Goal: Task Accomplishment & Management: Use online tool/utility

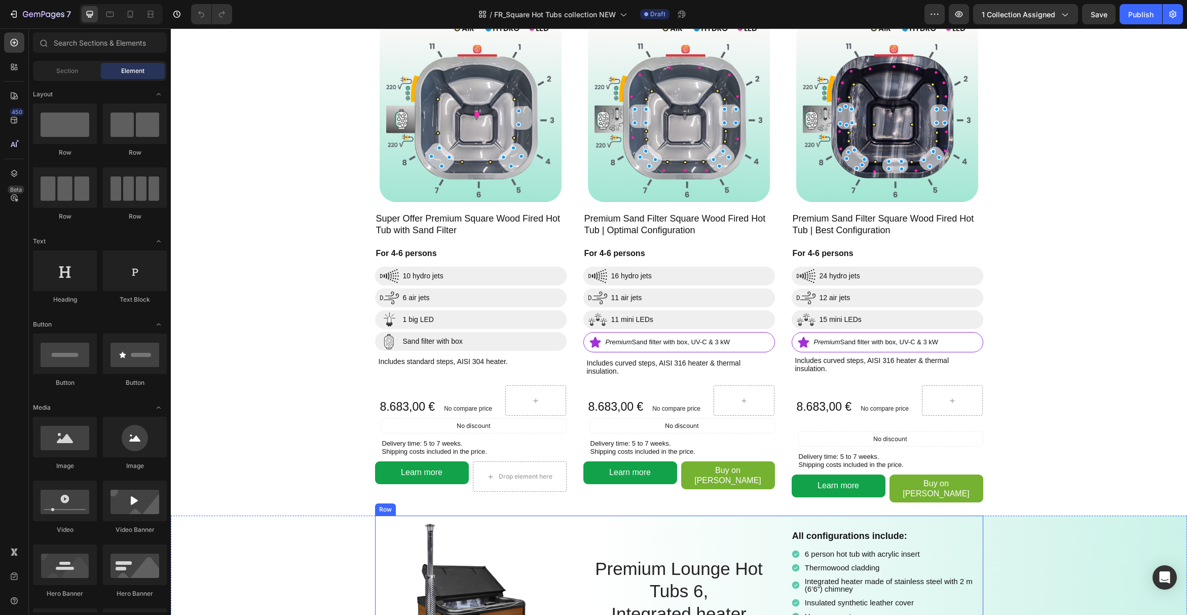
scroll to position [354, 0]
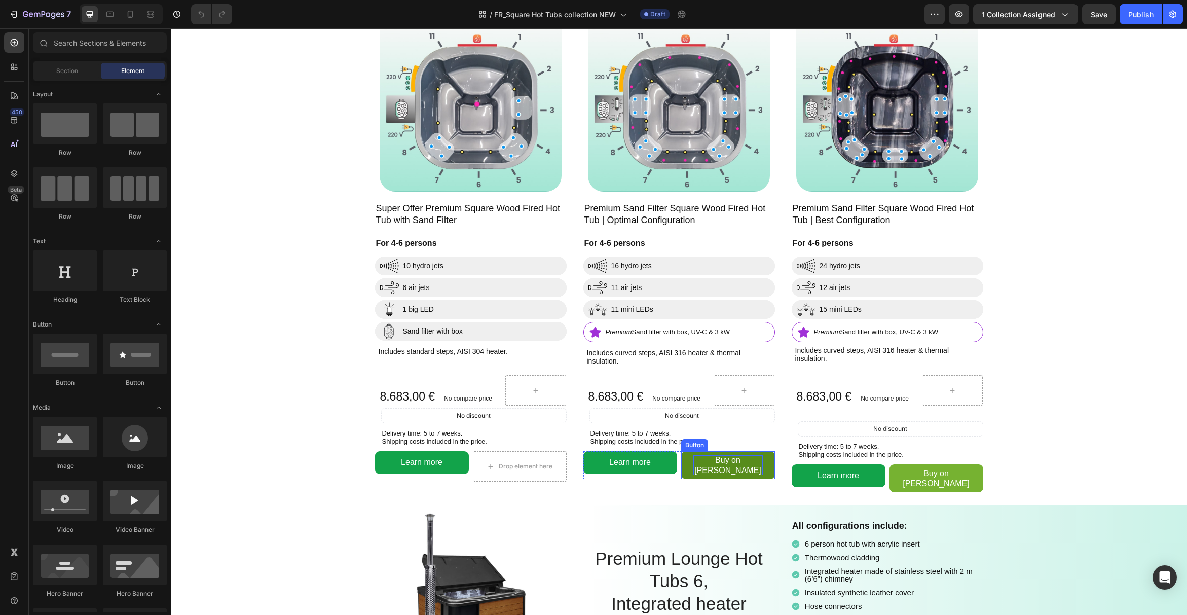
click at [693, 462] on p "Buy on [PERSON_NAME]" at bounding box center [727, 464] width 69 height 19
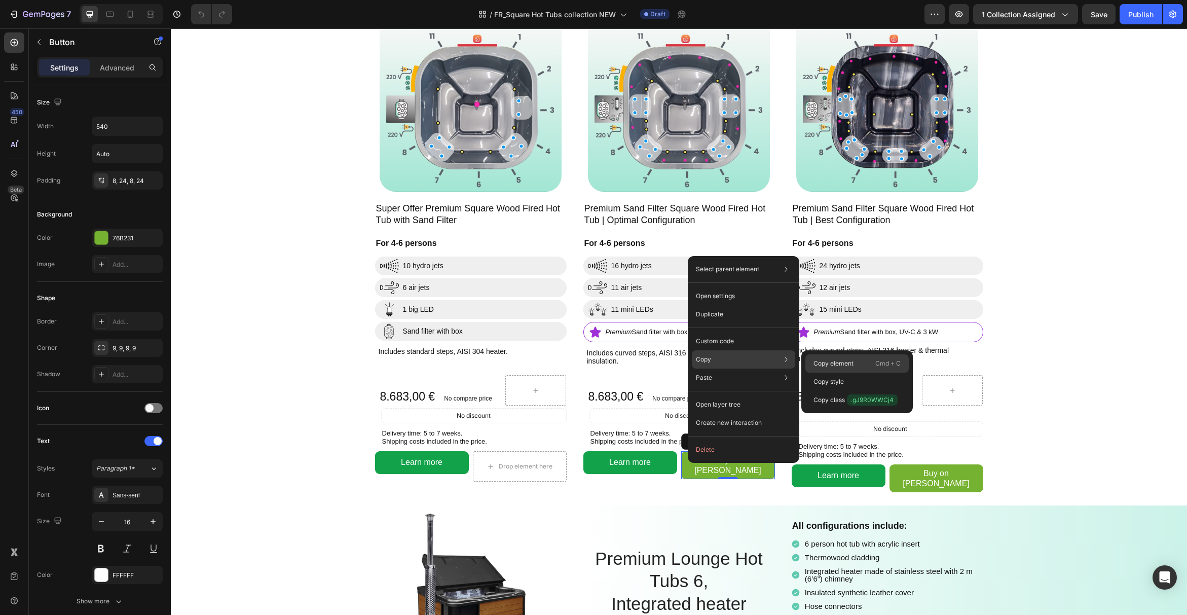
click at [818, 362] on p "Copy element" at bounding box center [834, 363] width 40 height 9
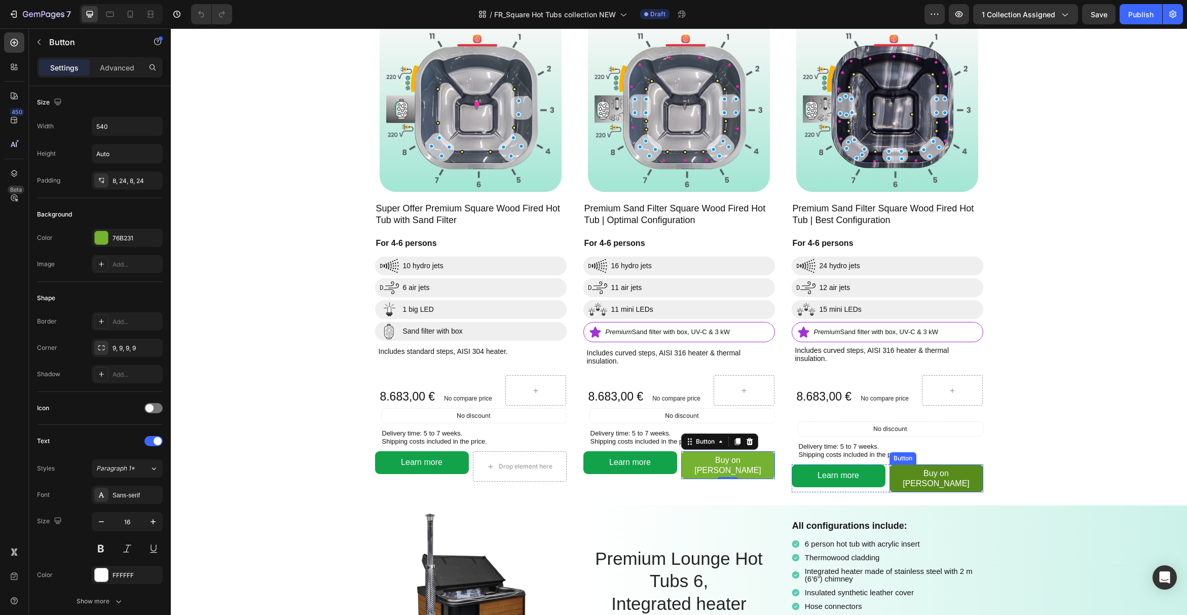
click at [893, 469] on link "Buy on [PERSON_NAME]" at bounding box center [937, 477] width 94 height 27
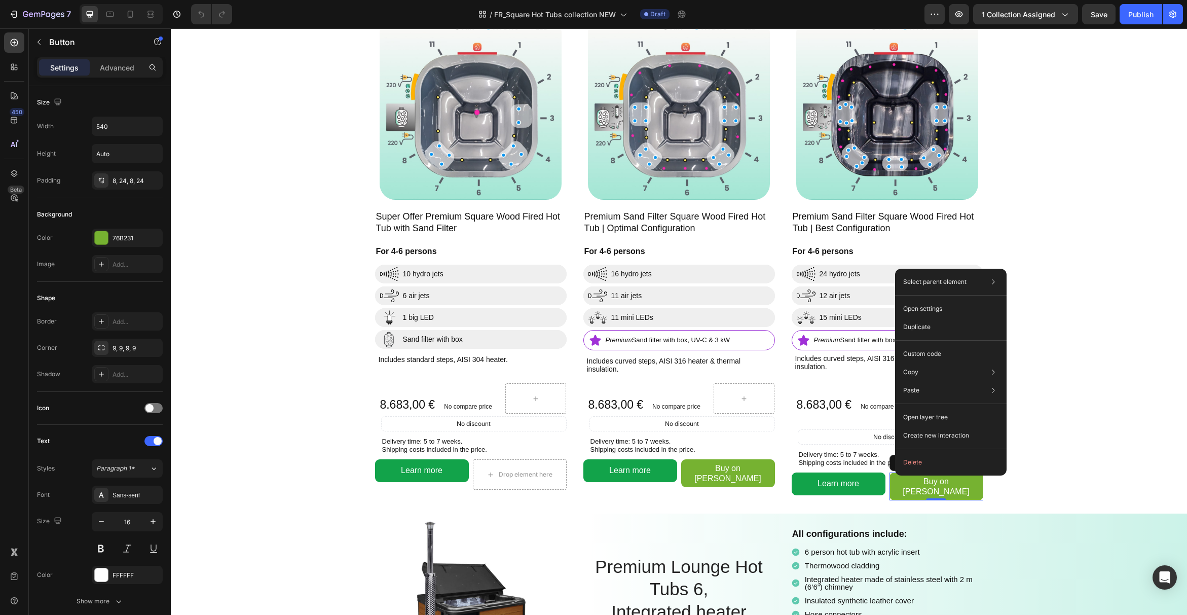
scroll to position [339, 0]
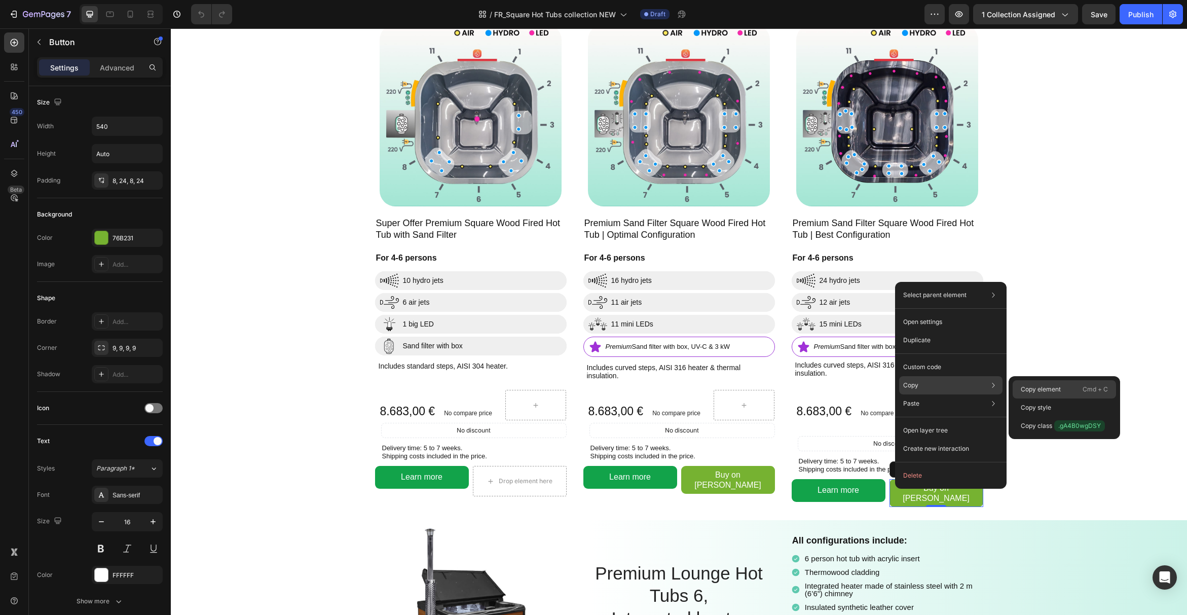
click at [1028, 386] on p "Copy element" at bounding box center [1041, 389] width 40 height 9
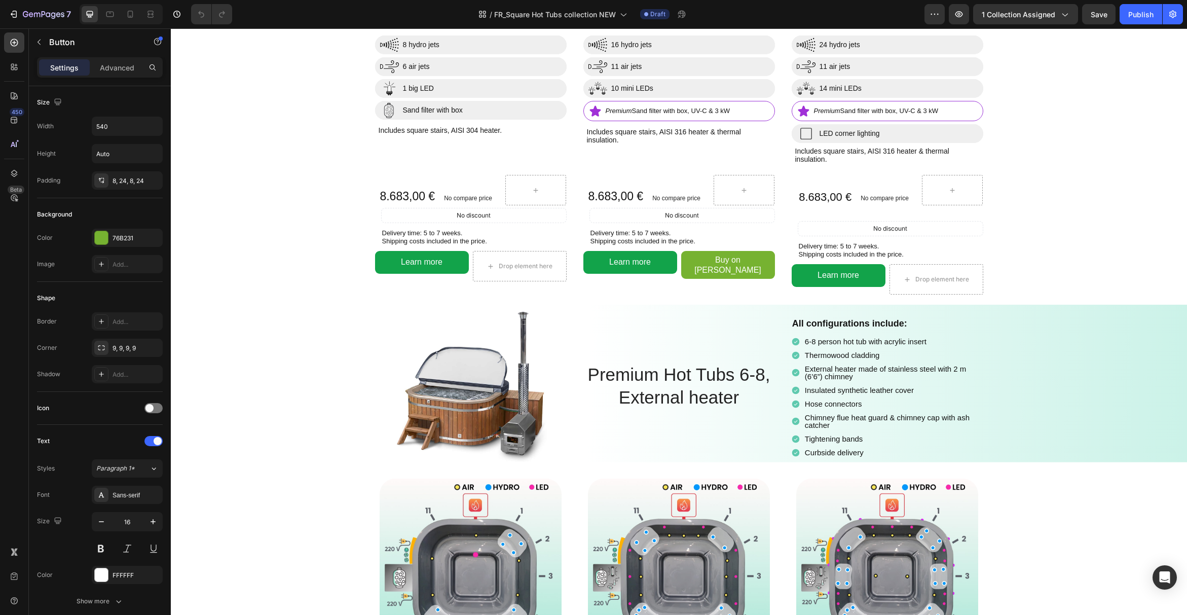
scroll to position [1094, 0]
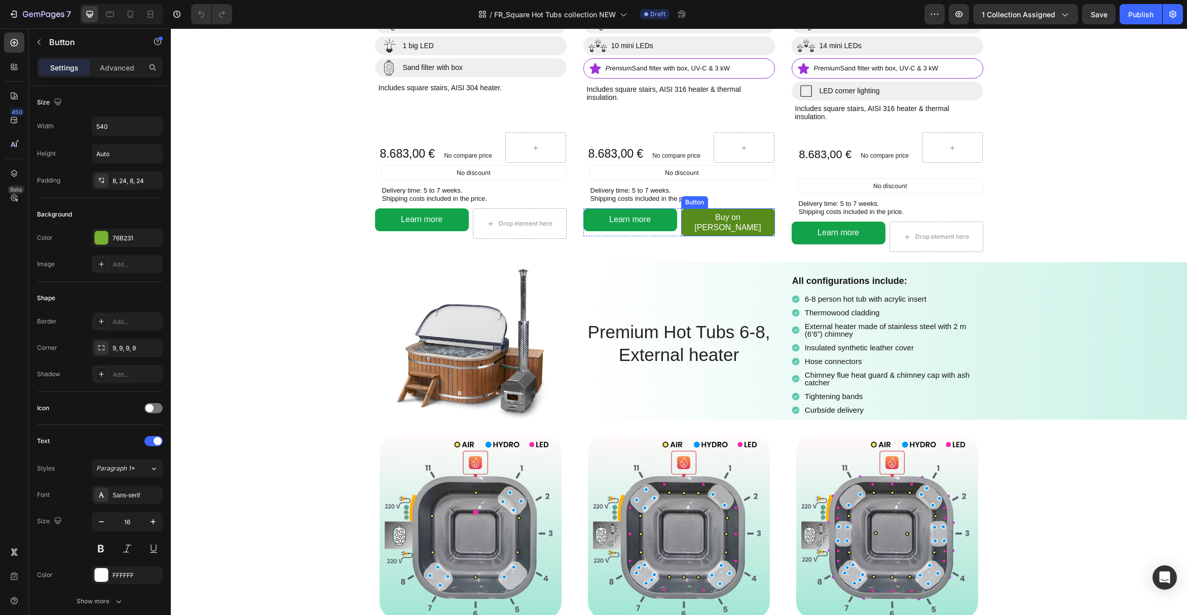
click at [765, 236] on link "Buy on [PERSON_NAME]" at bounding box center [728, 221] width 94 height 27
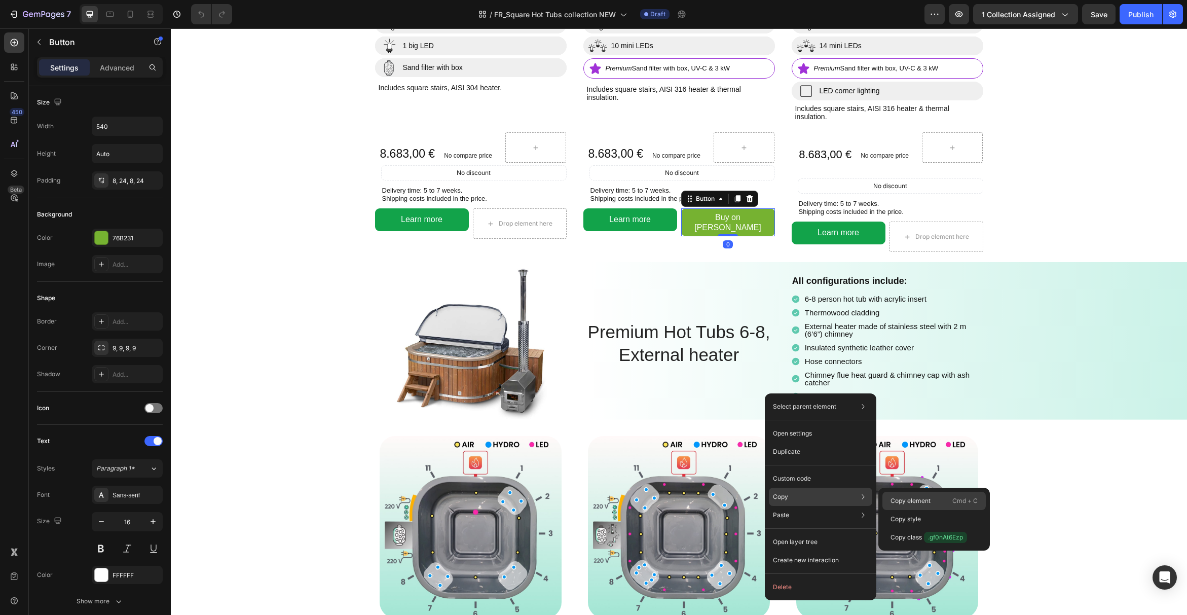
drag, startPoint x: 923, startPoint y: 503, endPoint x: 760, endPoint y: 328, distance: 238.5
click at [923, 503] on p "Copy element" at bounding box center [911, 500] width 40 height 9
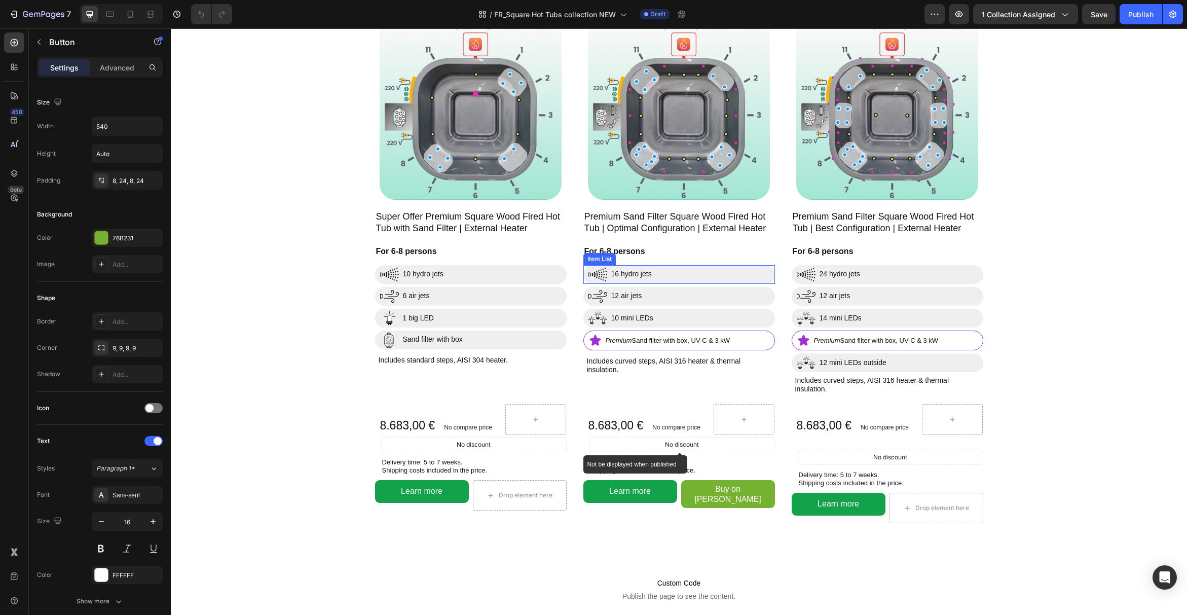
scroll to position [1696, 0]
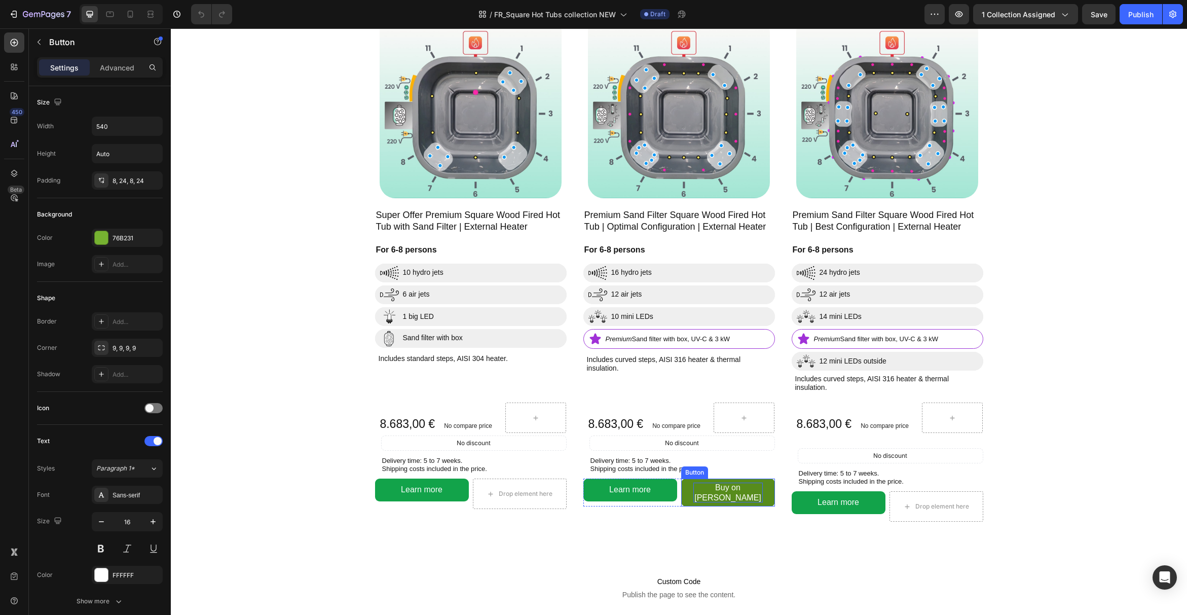
click at [757, 492] on p "Buy on [PERSON_NAME]" at bounding box center [727, 492] width 69 height 19
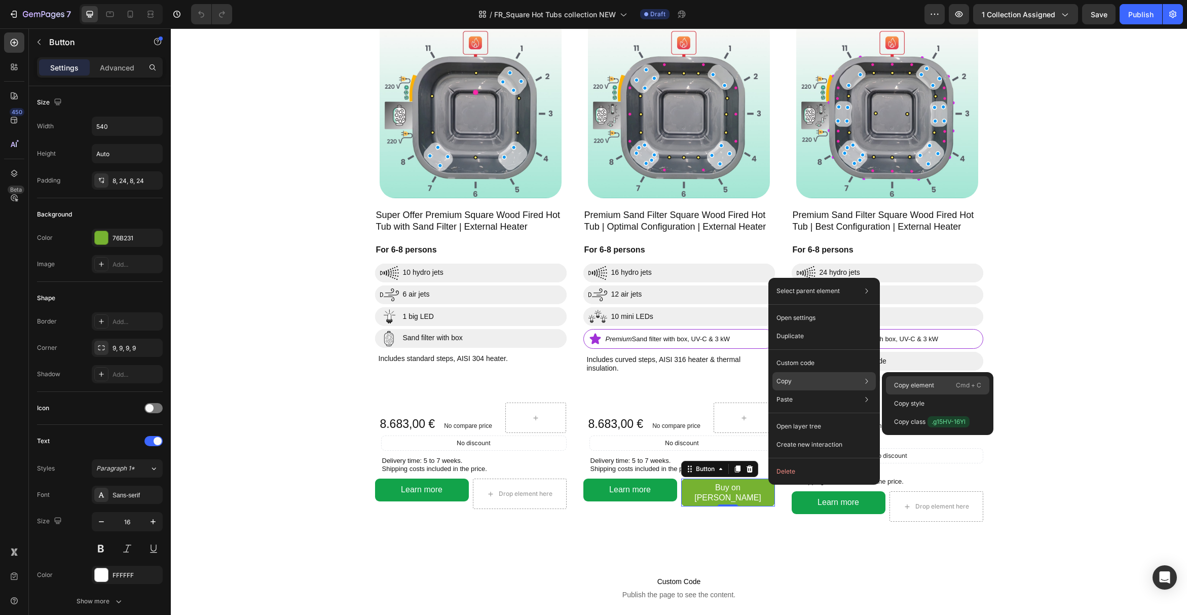
click at [898, 382] on p "Copy element" at bounding box center [914, 385] width 40 height 9
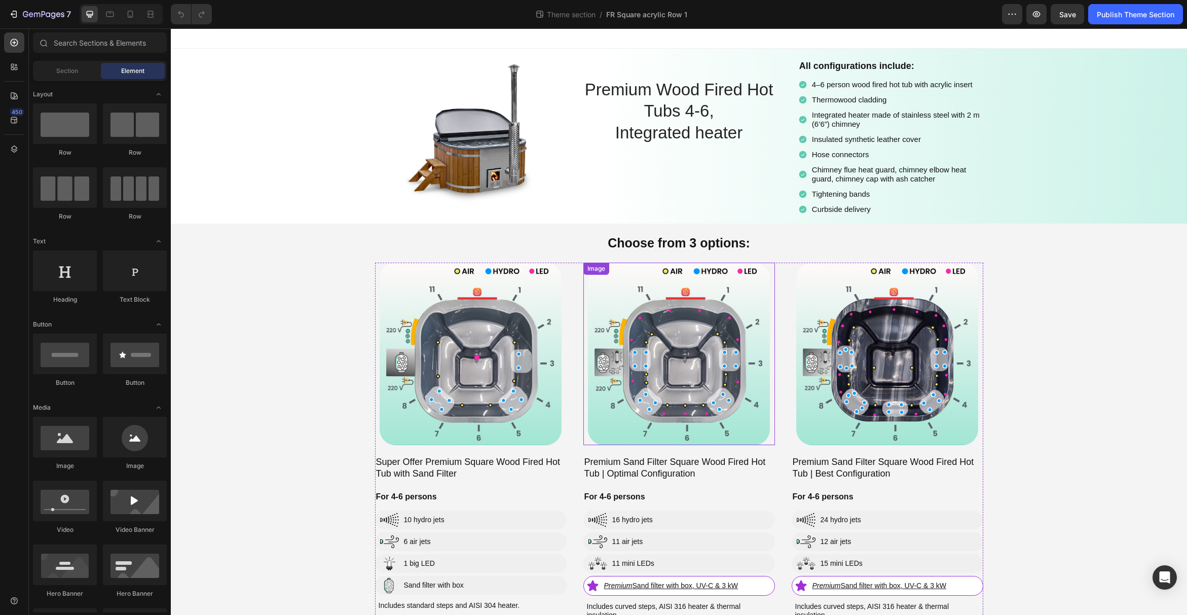
scroll to position [137, 0]
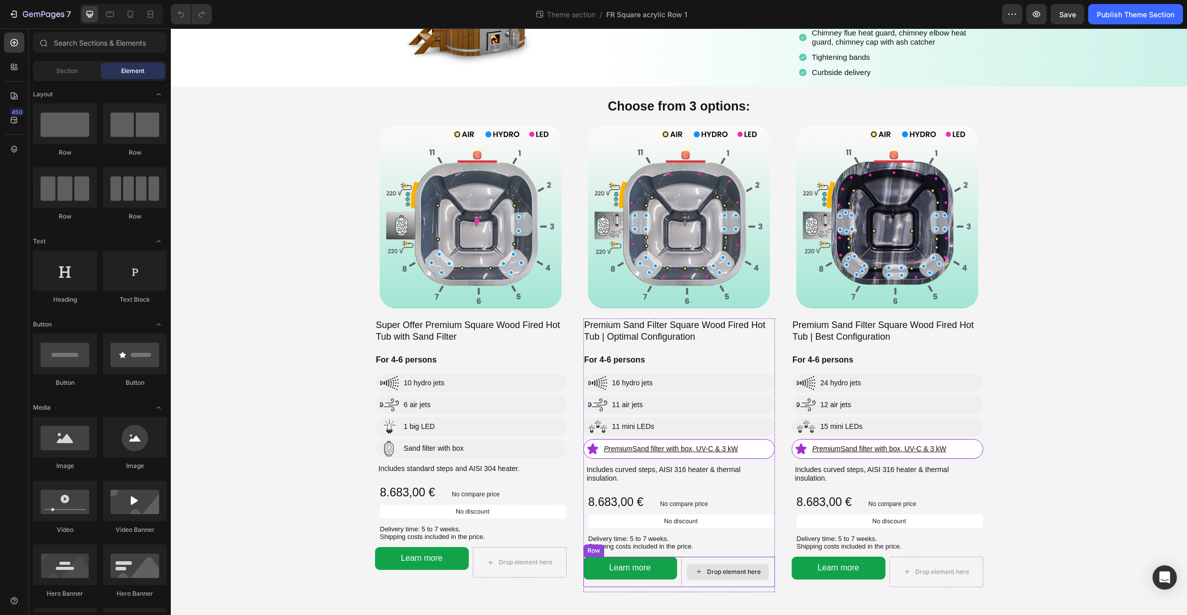
click at [708, 562] on div "Drop element here" at bounding box center [728, 572] width 94 height 30
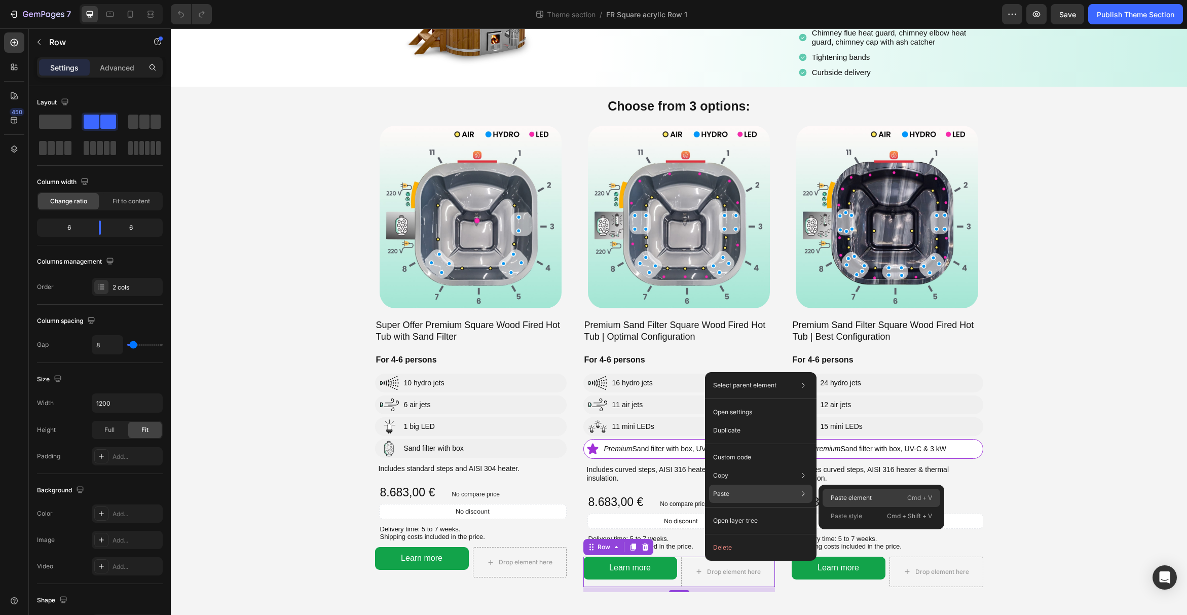
click at [851, 496] on p "Paste element" at bounding box center [851, 497] width 41 height 9
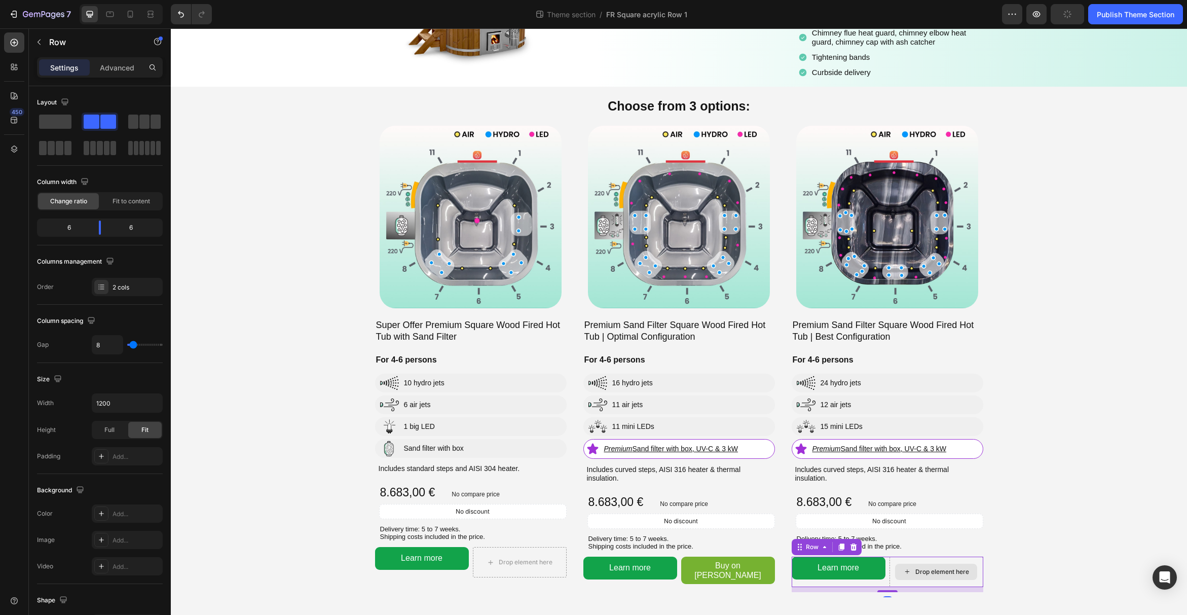
click at [895, 565] on div "Drop element here" at bounding box center [937, 572] width 94 height 30
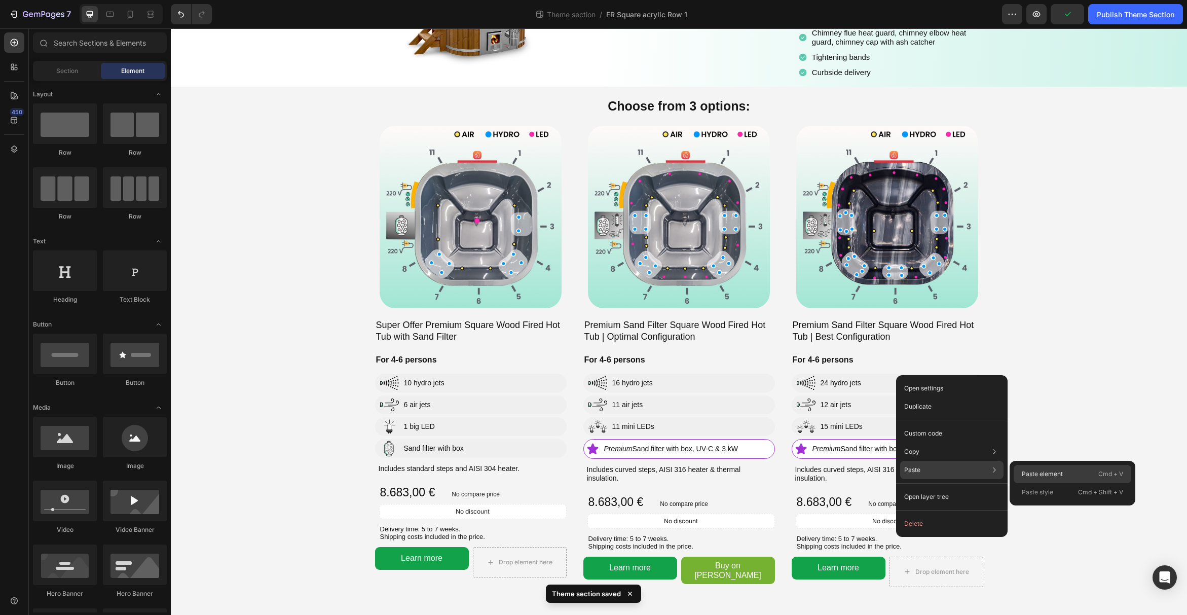
click at [1035, 474] on p "Paste element" at bounding box center [1042, 473] width 41 height 9
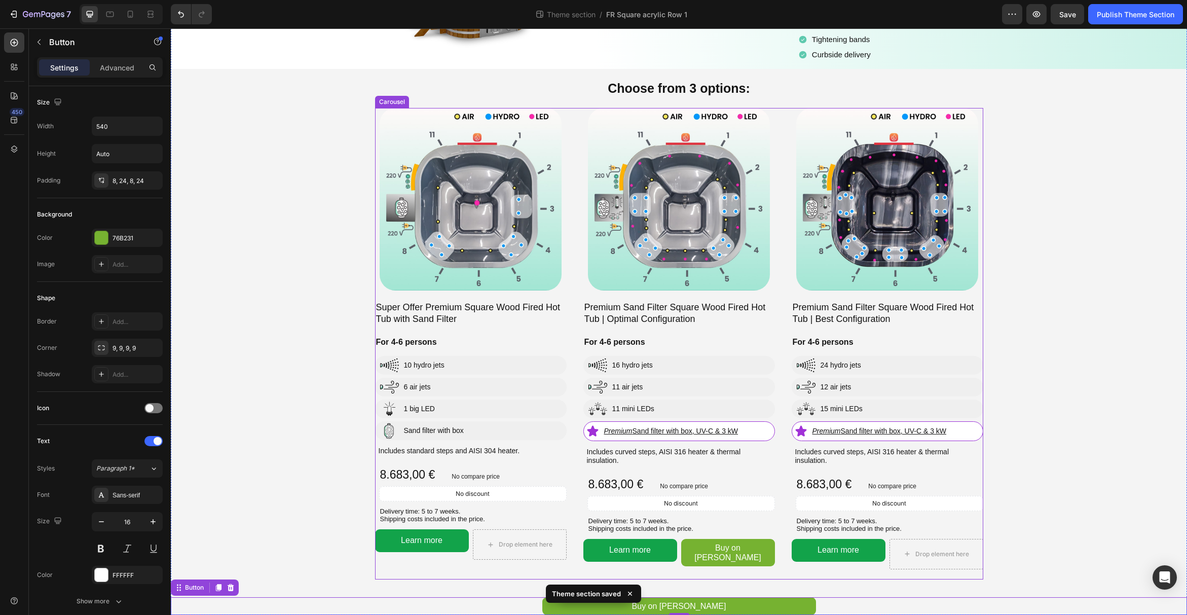
scroll to position [167, 0]
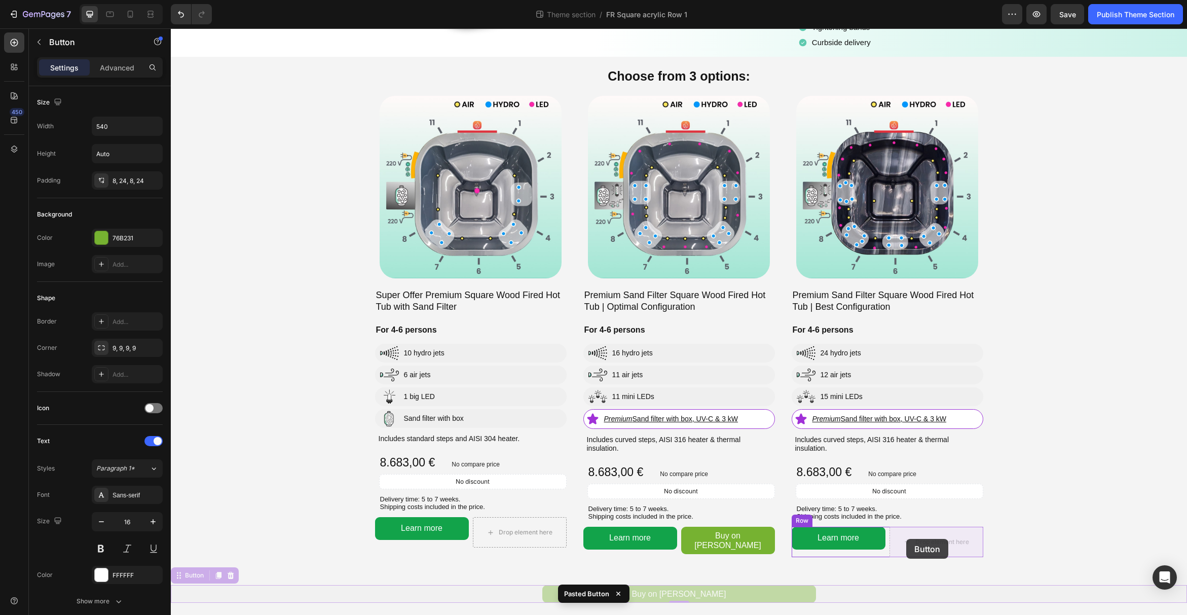
drag, startPoint x: 179, startPoint y: 576, endPoint x: 907, endPoint y: 534, distance: 728.7
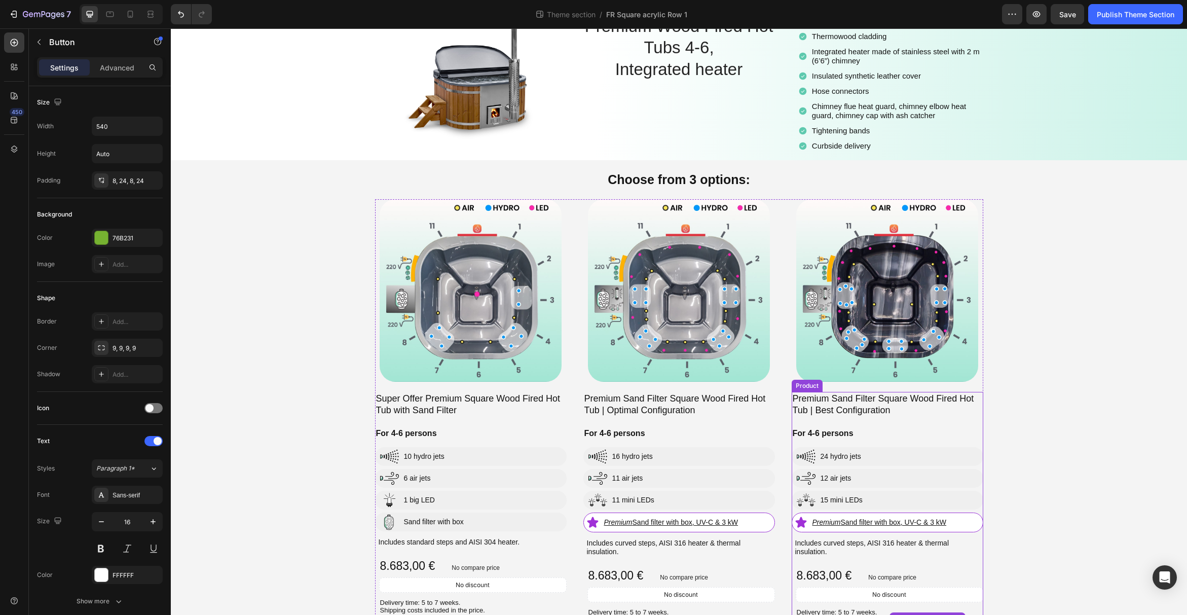
scroll to position [134, 0]
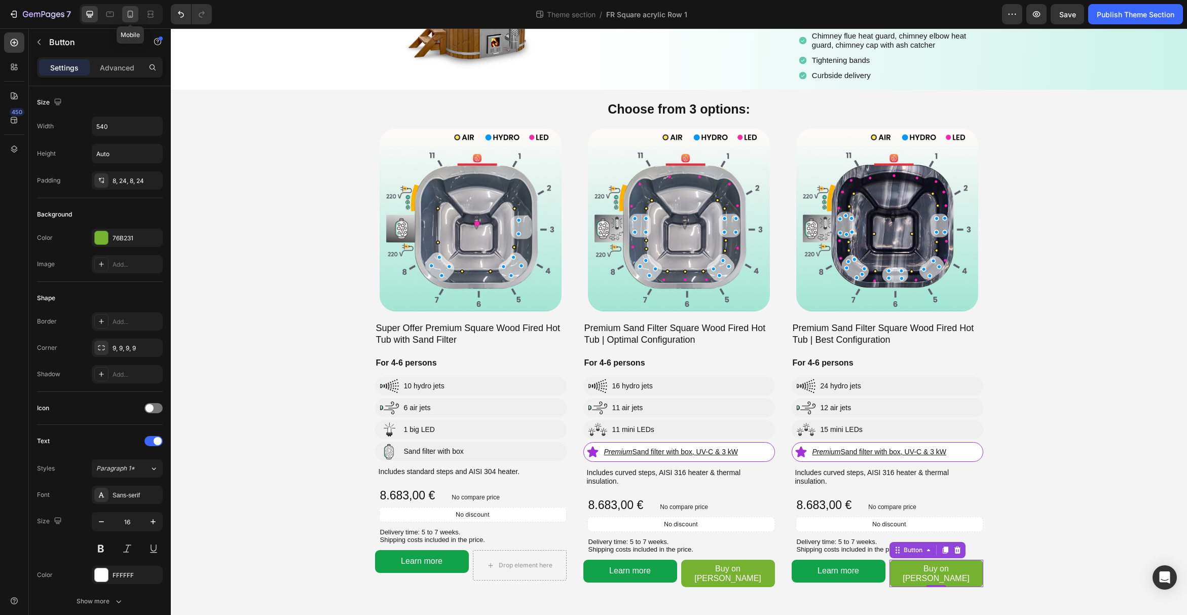
click at [127, 16] on icon at bounding box center [130, 14] width 10 height 10
type input "14"
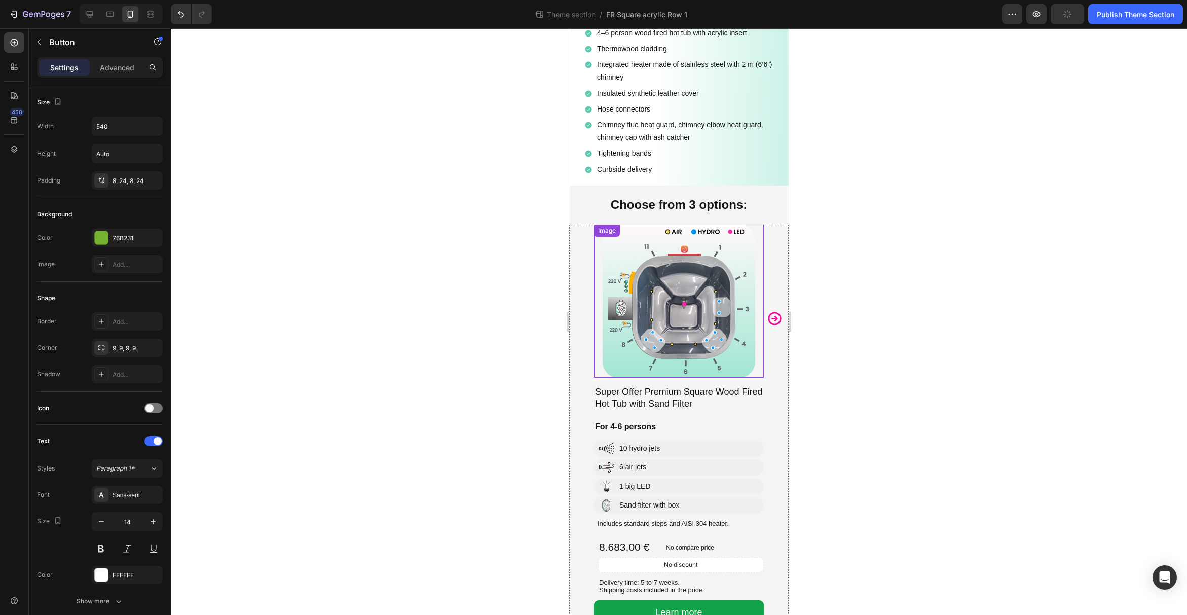
scroll to position [237, 0]
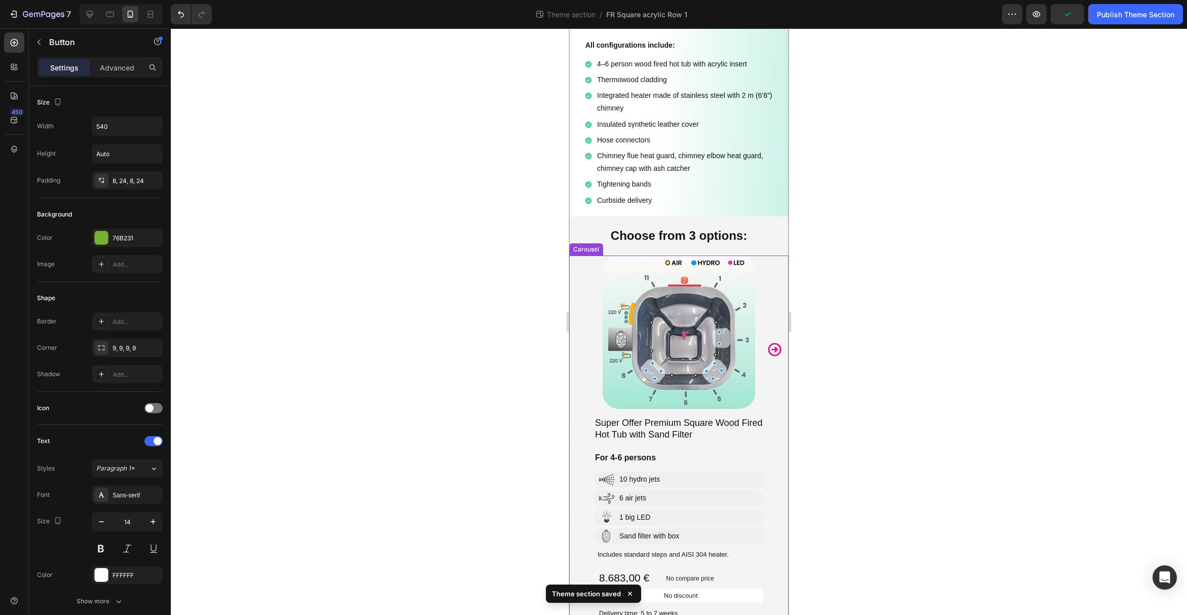
click at [777, 349] on icon "Carousel Next Arrow" at bounding box center [774, 349] width 13 height 13
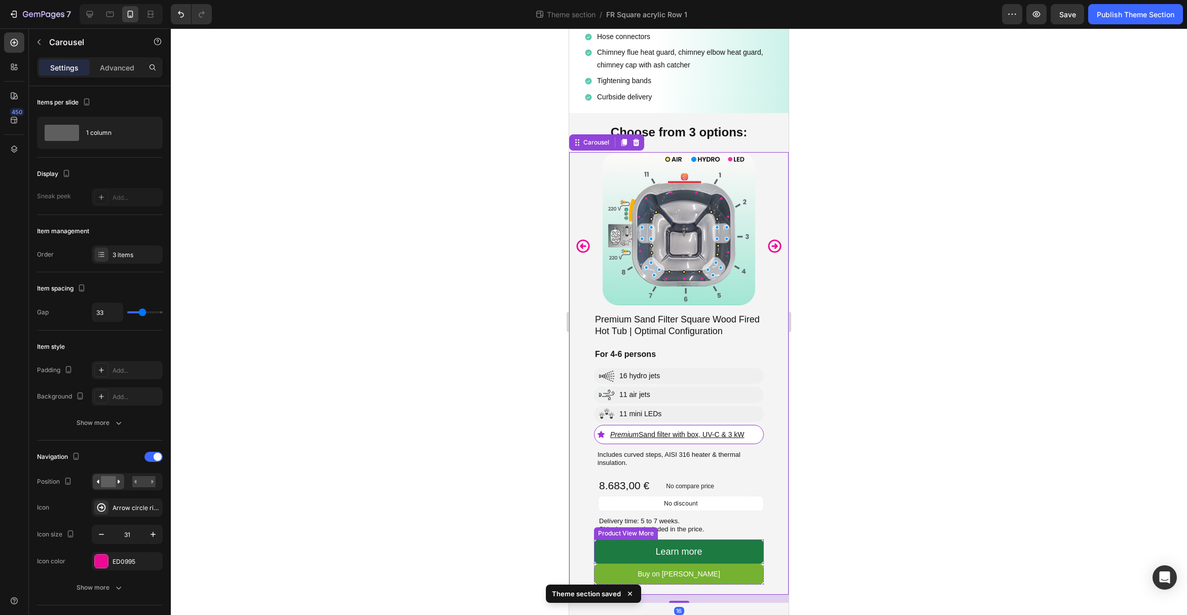
scroll to position [328, 0]
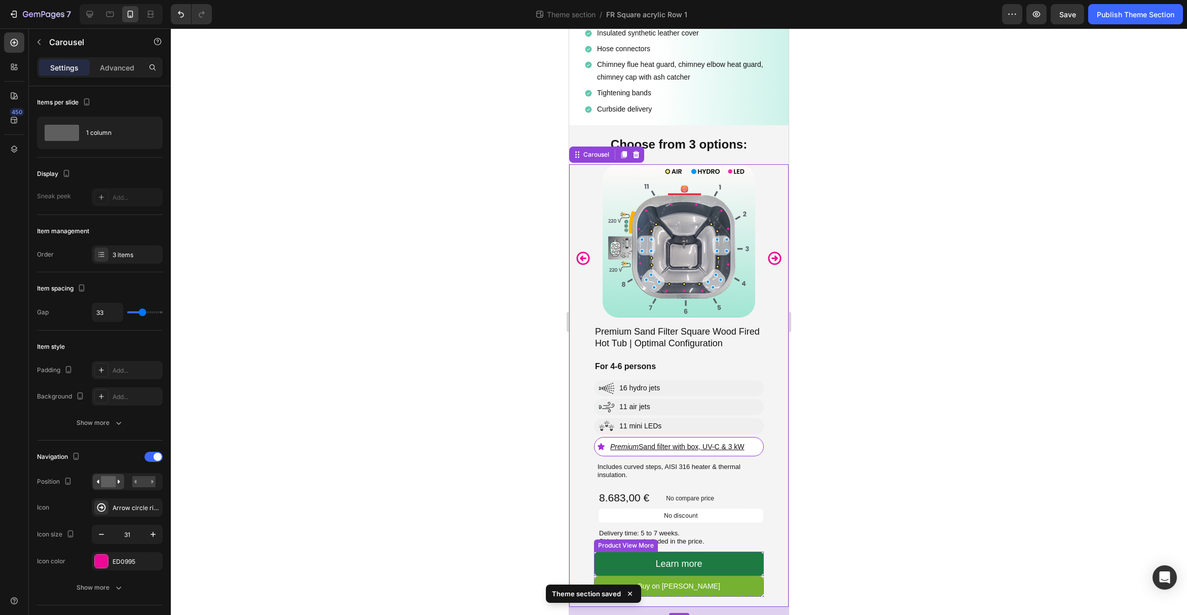
click at [722, 548] on div "Premium Sand Filter Square Wood Fired Hot Tub | Optimal Configuration Product T…" at bounding box center [679, 463] width 170 height 277
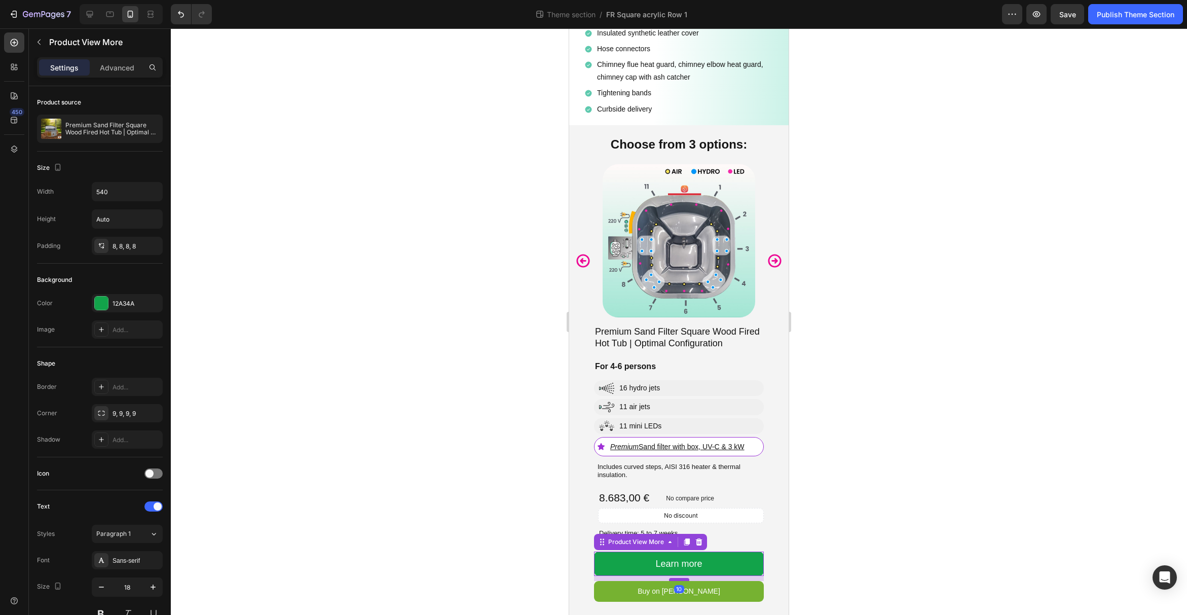
drag, startPoint x: 679, startPoint y: 574, endPoint x: 678, endPoint y: 579, distance: 5.1
click at [678, 579] on div at bounding box center [679, 579] width 20 height 3
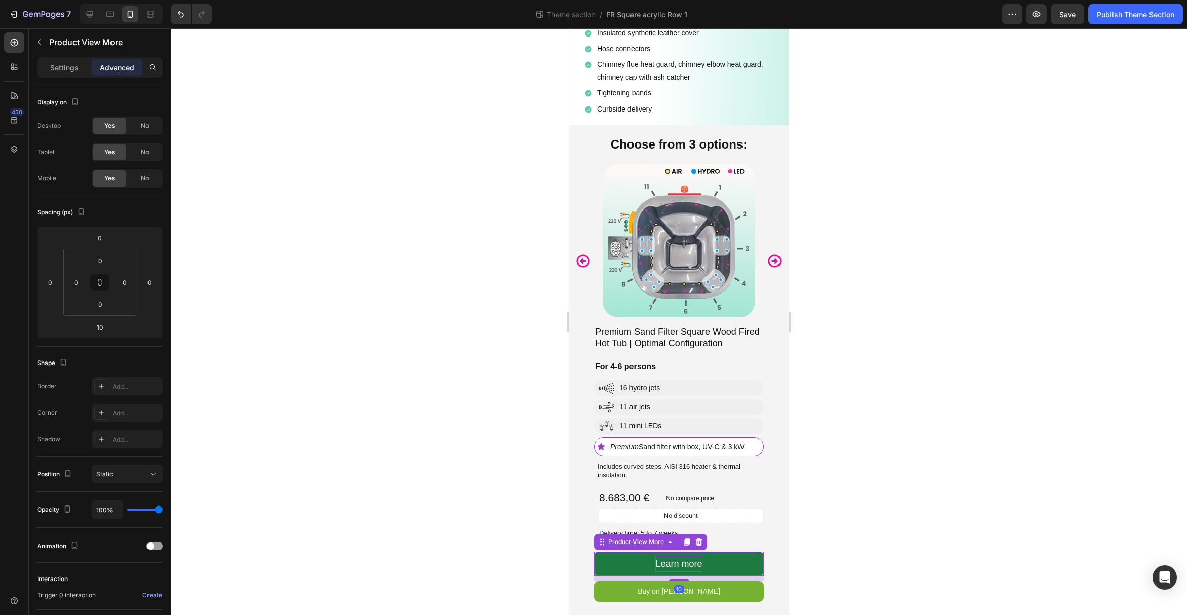
click at [684, 562] on div "Learn more" at bounding box center [678, 564] width 47 height 16
click at [54, 65] on p "Settings" at bounding box center [64, 67] width 28 height 11
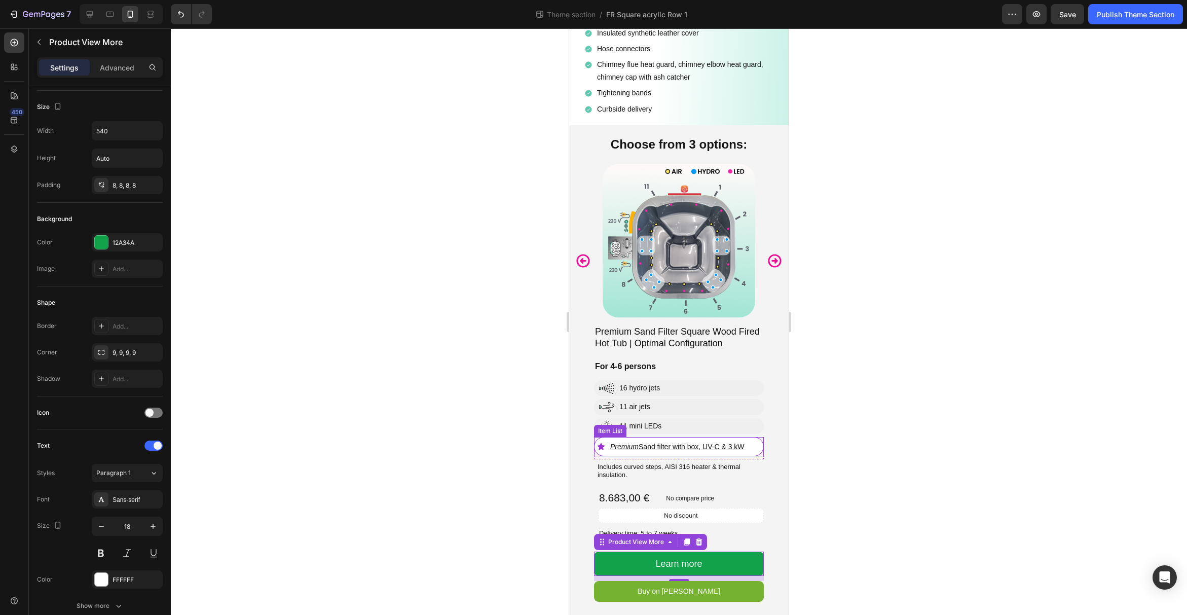
scroll to position [333, 0]
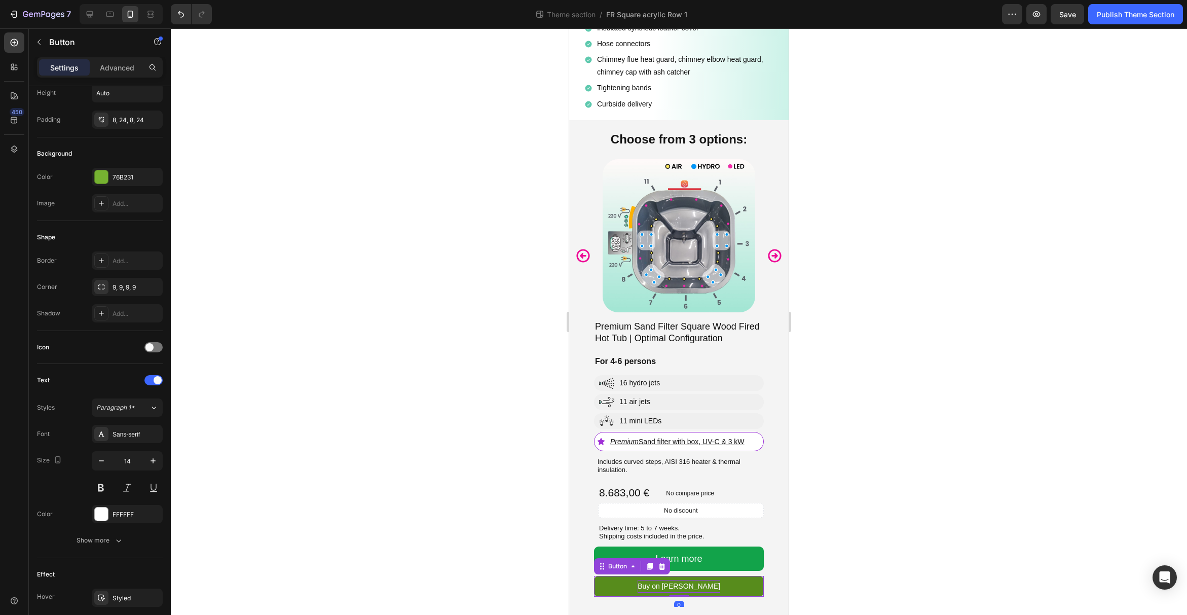
click at [694, 587] on p "Buy on [PERSON_NAME]" at bounding box center [679, 586] width 83 height 13
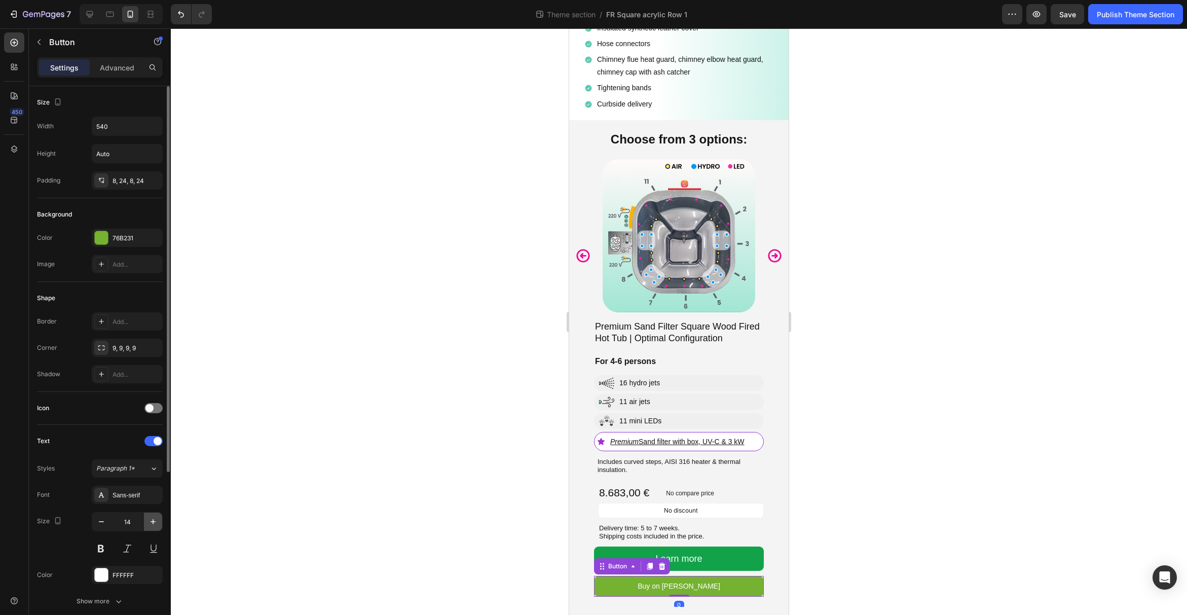
click at [149, 520] on icon "button" at bounding box center [153, 522] width 10 height 10
type input "18"
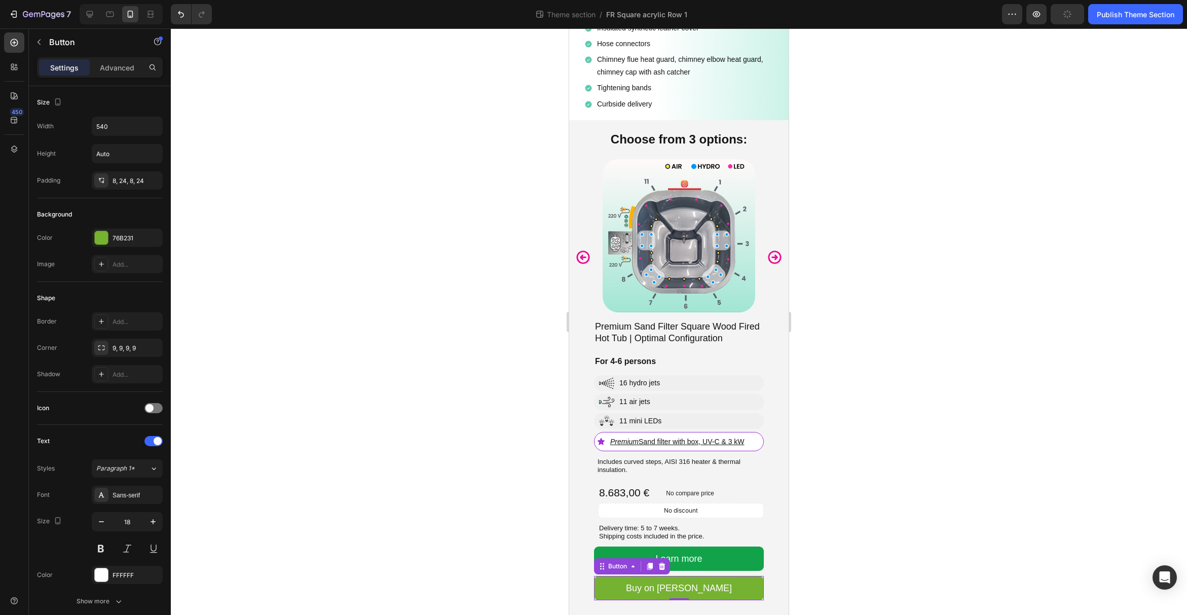
click at [890, 448] on div at bounding box center [679, 321] width 1016 height 587
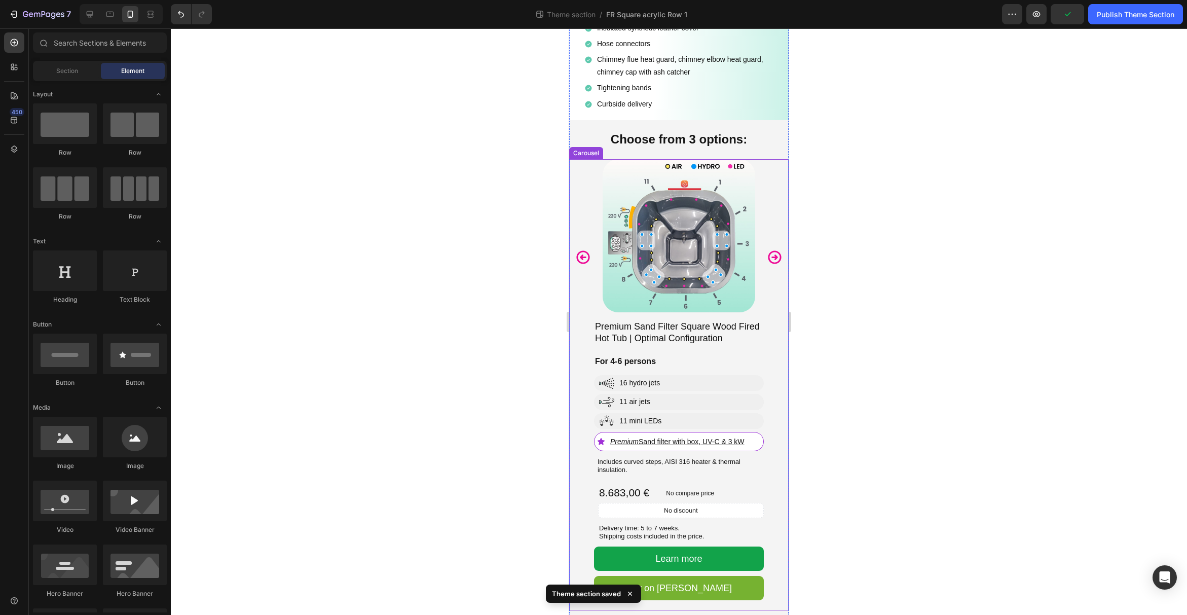
click at [775, 261] on icon "Carousel Next Arrow" at bounding box center [775, 257] width 16 height 16
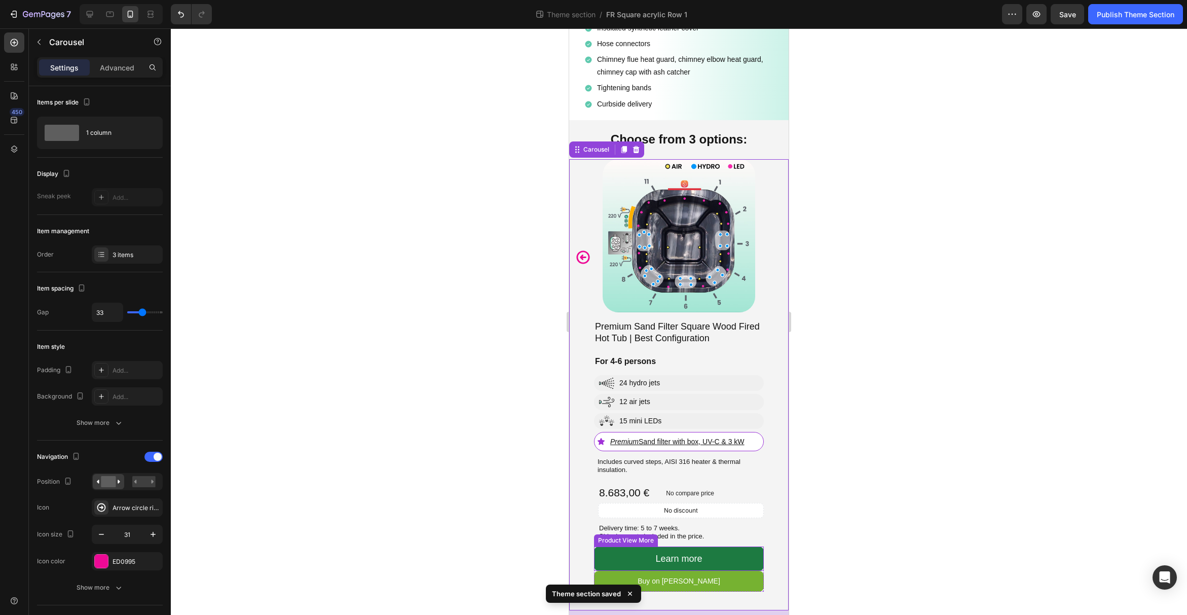
click at [741, 562] on button "Learn more" at bounding box center [679, 558] width 170 height 24
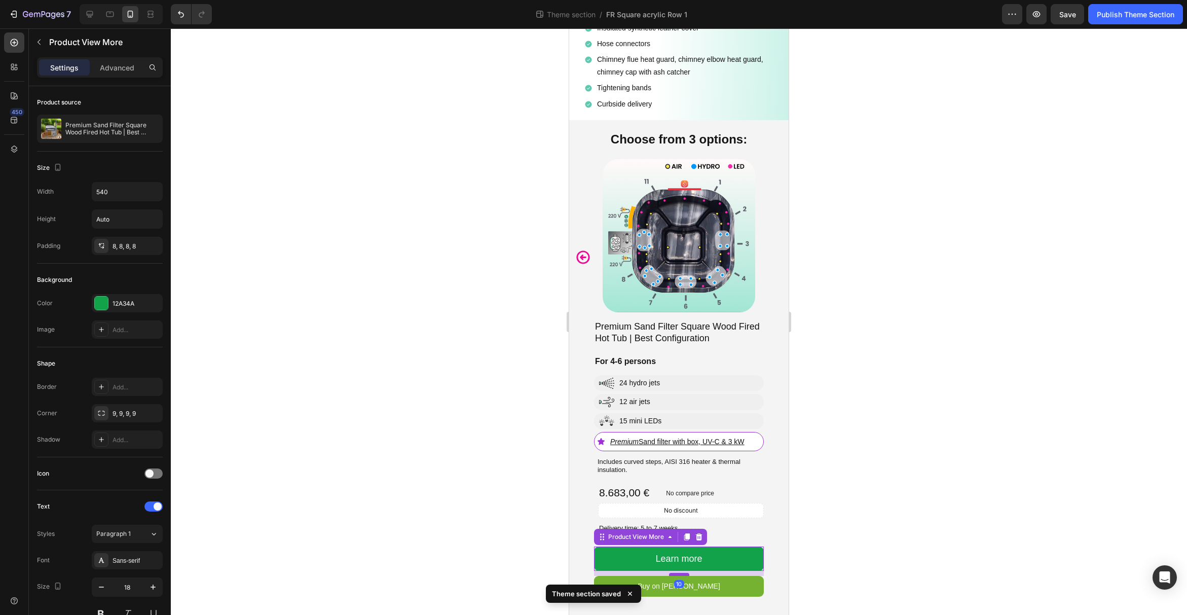
click at [676, 574] on div at bounding box center [679, 574] width 20 height 3
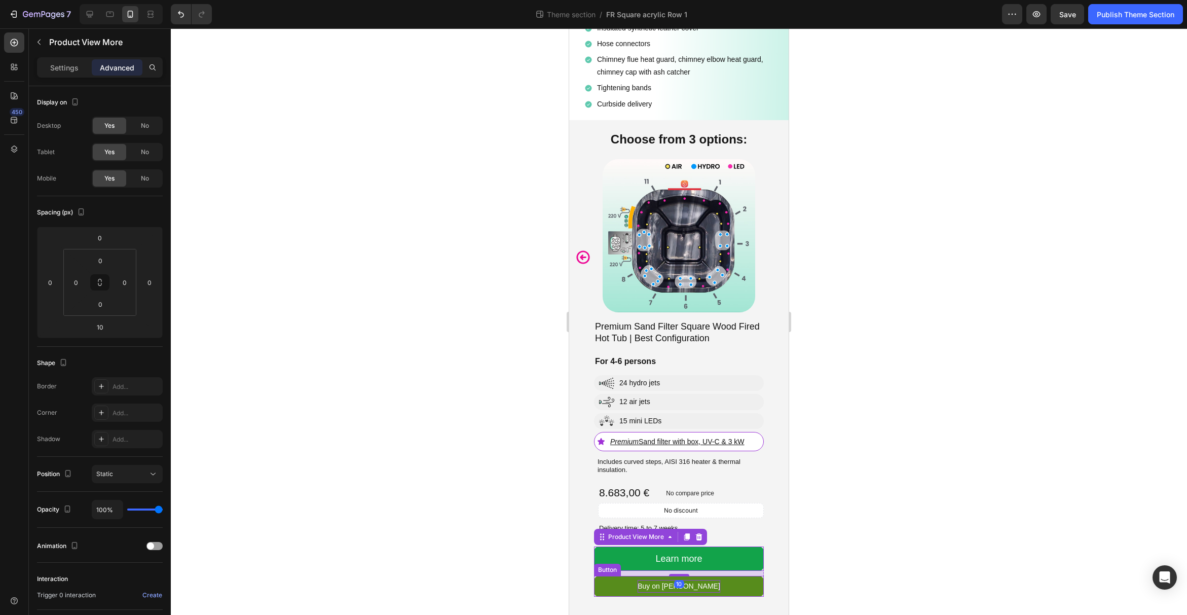
click at [703, 590] on p "Buy on [PERSON_NAME]" at bounding box center [679, 586] width 83 height 13
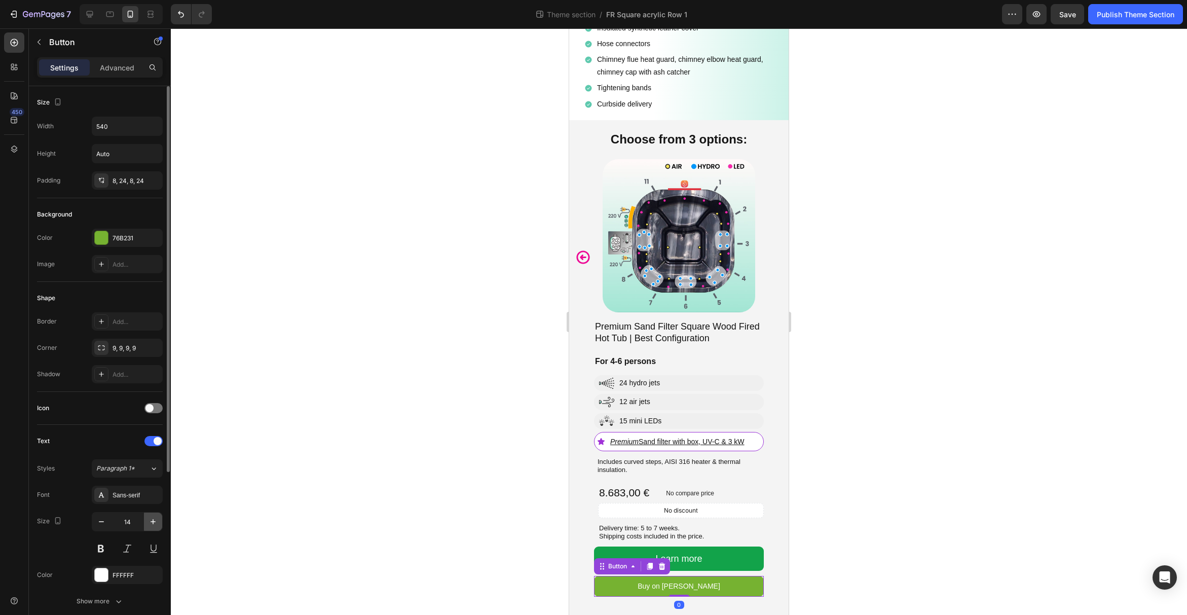
click at [157, 513] on button "button" at bounding box center [153, 522] width 18 height 18
click at [155, 515] on button "button" at bounding box center [153, 522] width 18 height 18
type input "18"
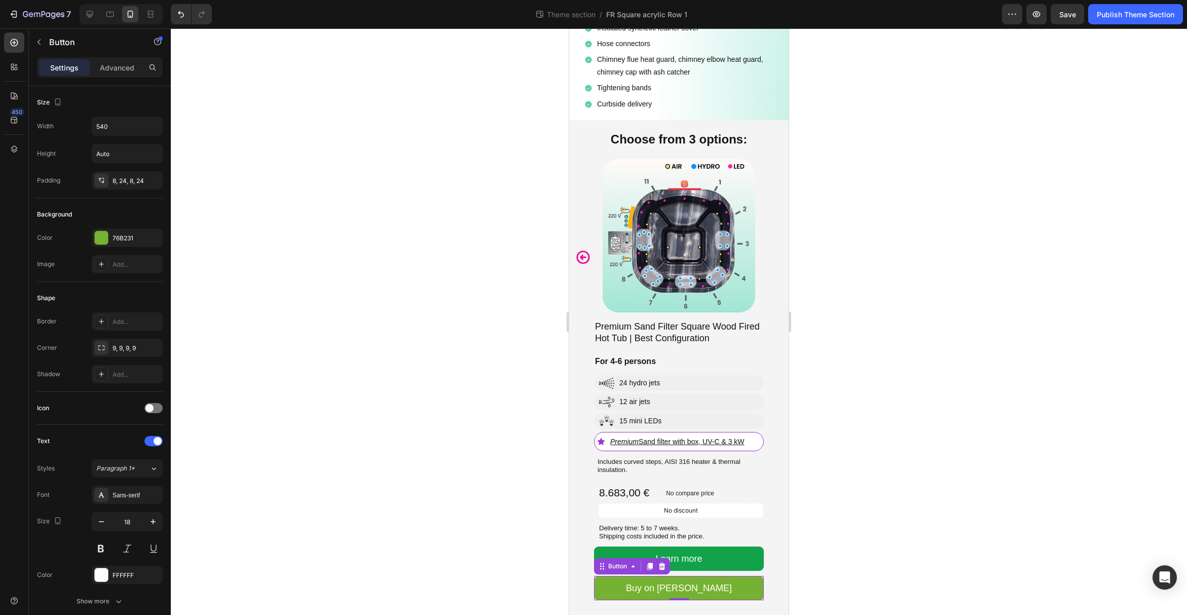
click at [946, 408] on div at bounding box center [679, 321] width 1016 height 587
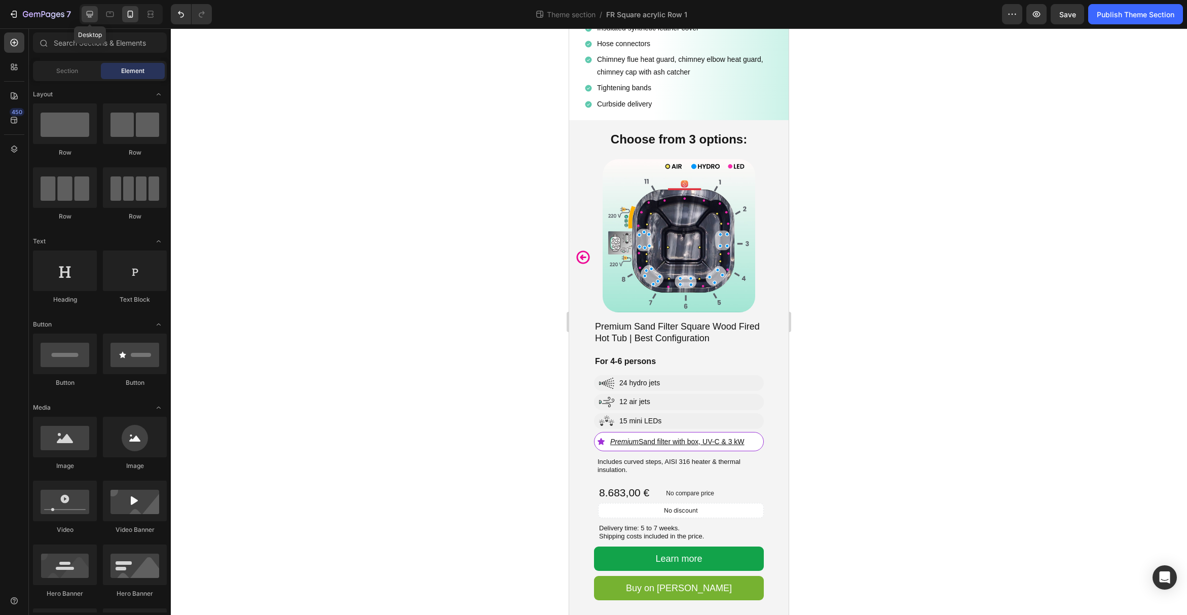
click at [90, 12] on icon at bounding box center [90, 14] width 10 height 10
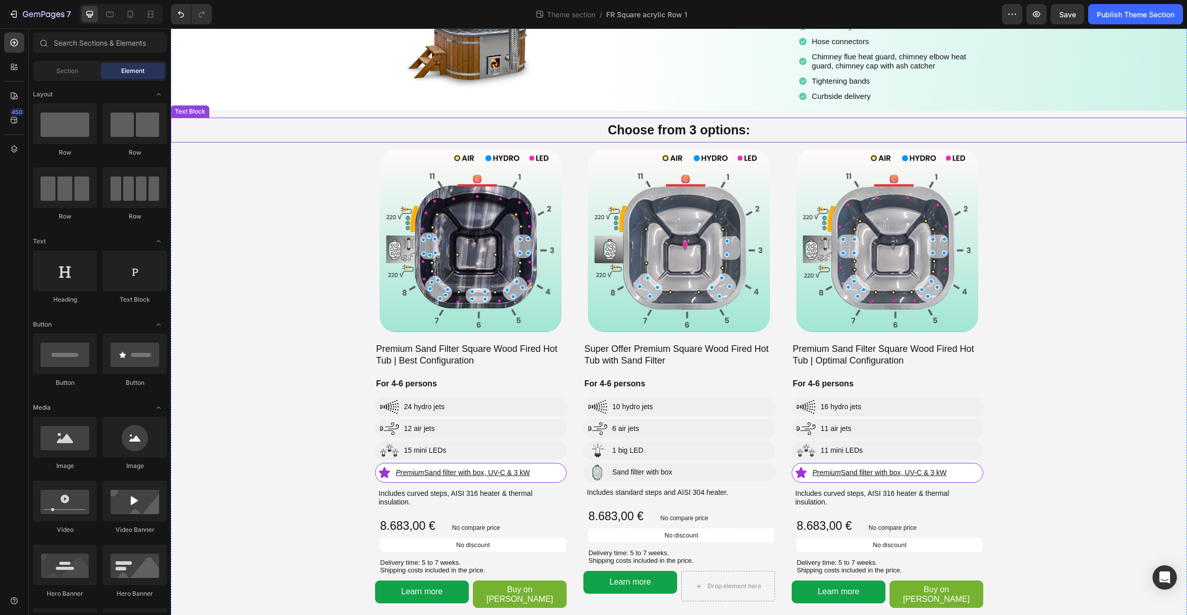
scroll to position [134, 0]
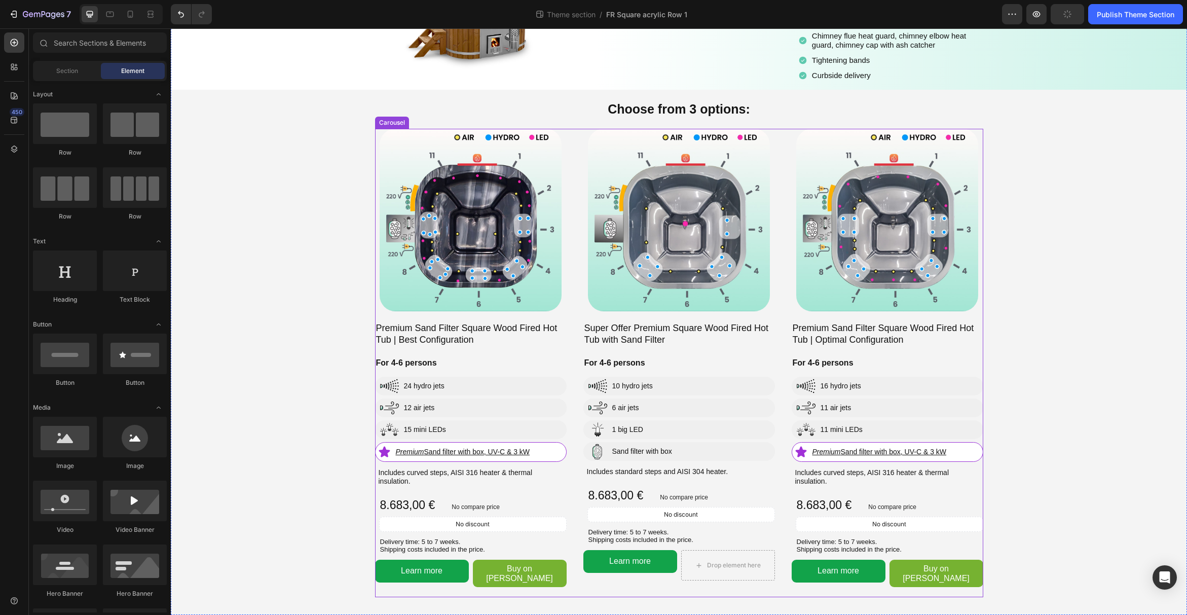
click at [573, 238] on div "Image Super Offer Premium Square Wood Fired Hot Tub with Sand Filter Product Ti…" at bounding box center [679, 363] width 608 height 468
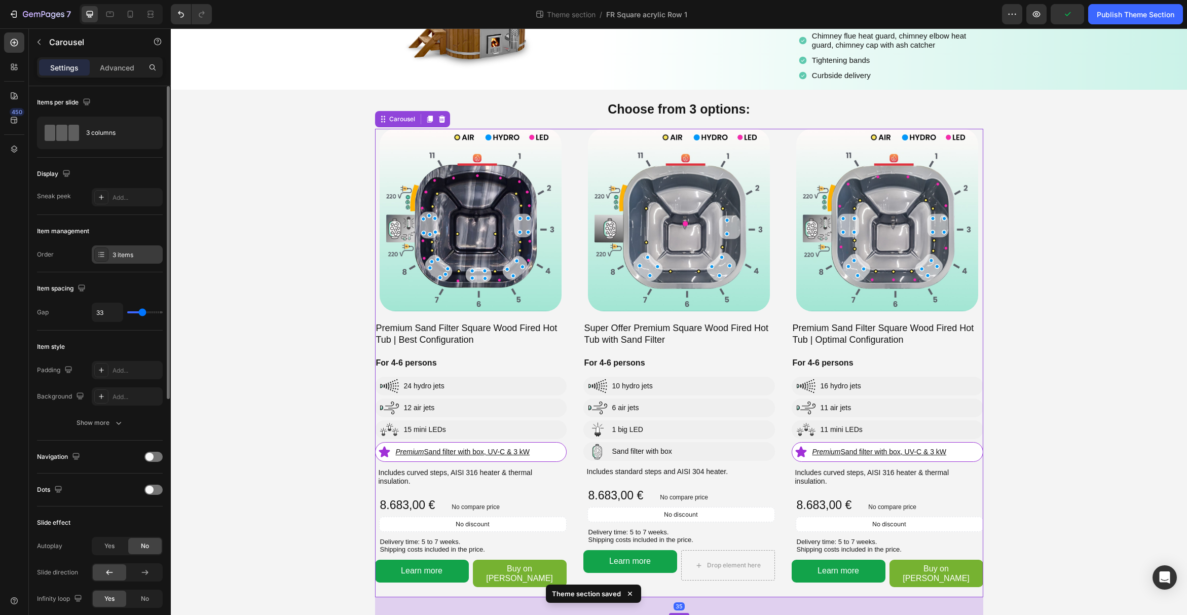
click at [128, 250] on div "3 items" at bounding box center [137, 254] width 48 height 9
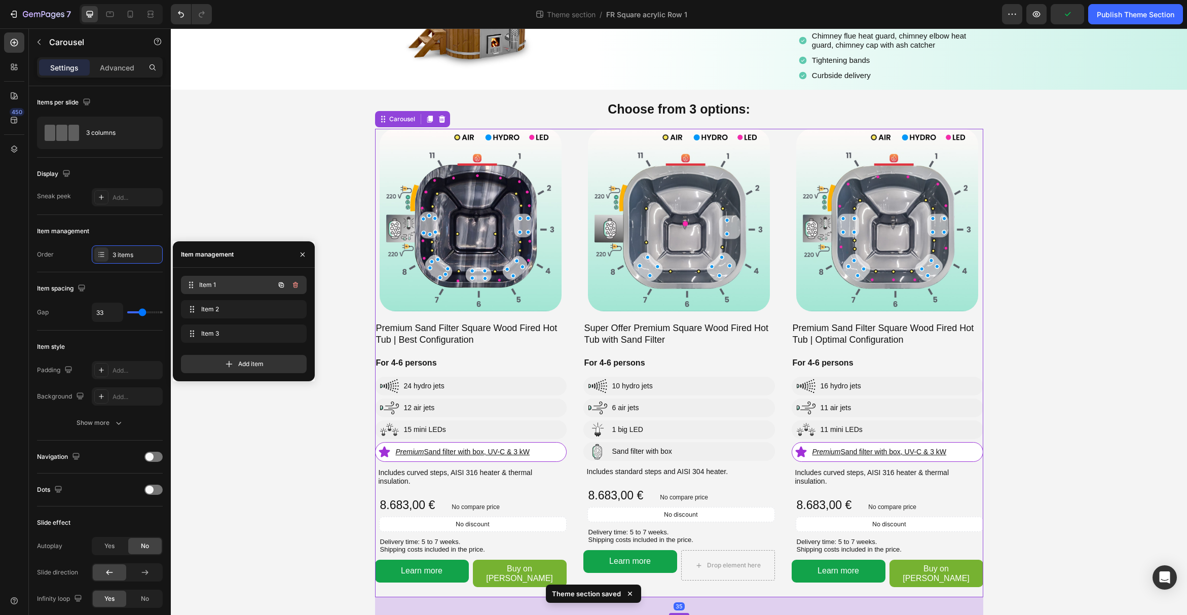
click at [213, 291] on div "Item 1 Item 1" at bounding box center [229, 285] width 89 height 14
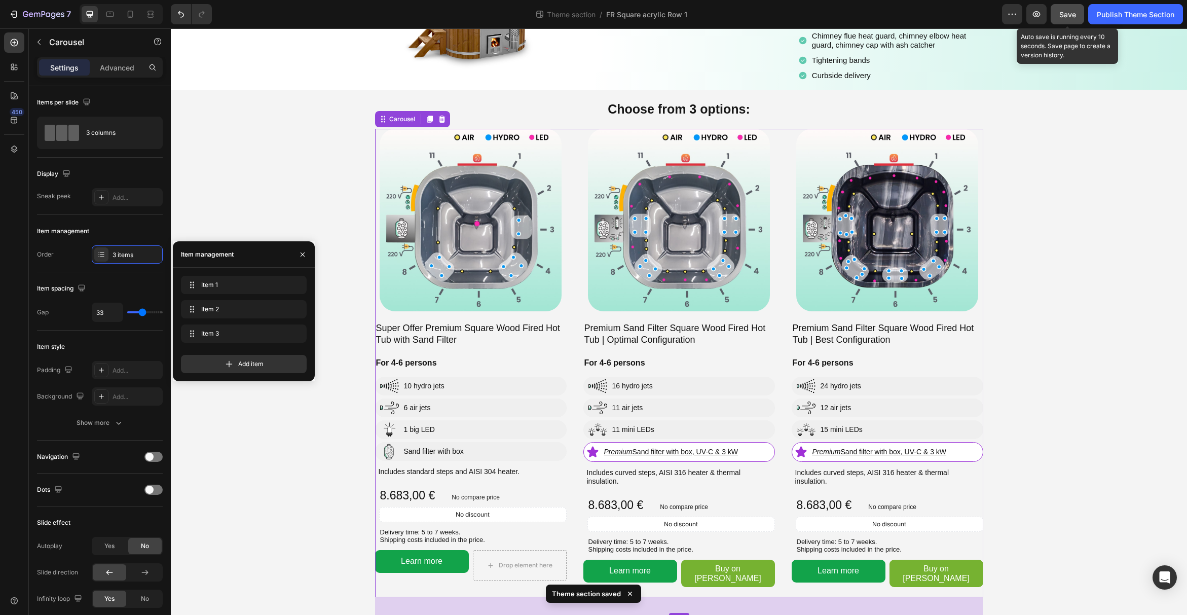
click at [1068, 15] on span "Save" at bounding box center [1067, 14] width 17 height 9
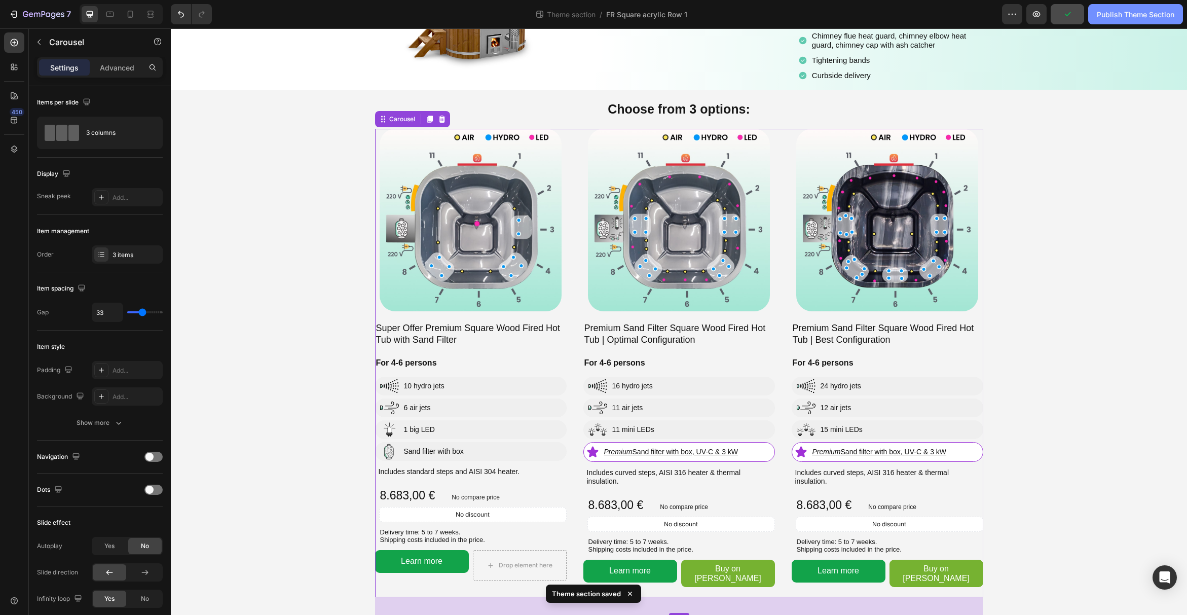
click at [1108, 17] on div "Publish Theme Section" at bounding box center [1136, 14] width 78 height 11
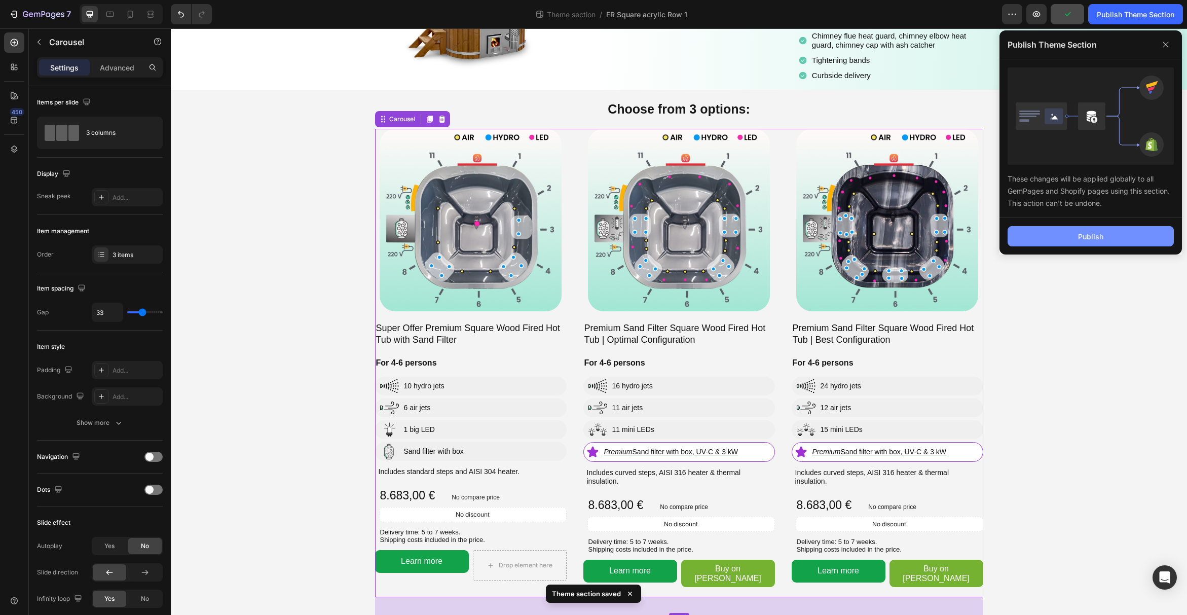
click at [1092, 230] on button "Publish" at bounding box center [1091, 236] width 166 height 20
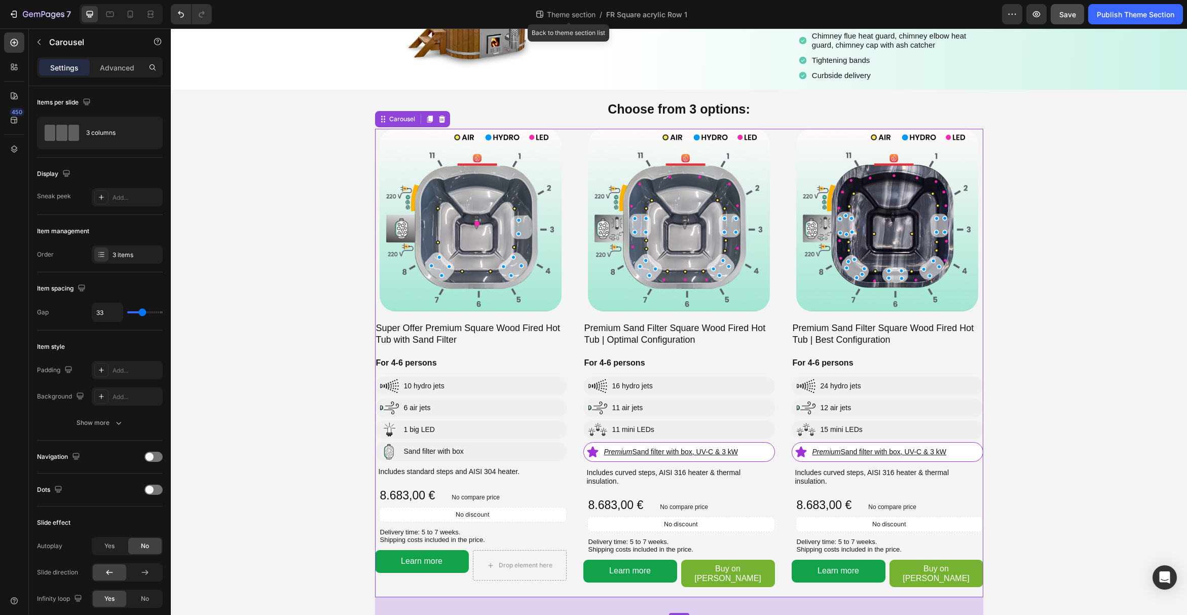
click at [579, 9] on span "Theme section" at bounding box center [571, 14] width 53 height 11
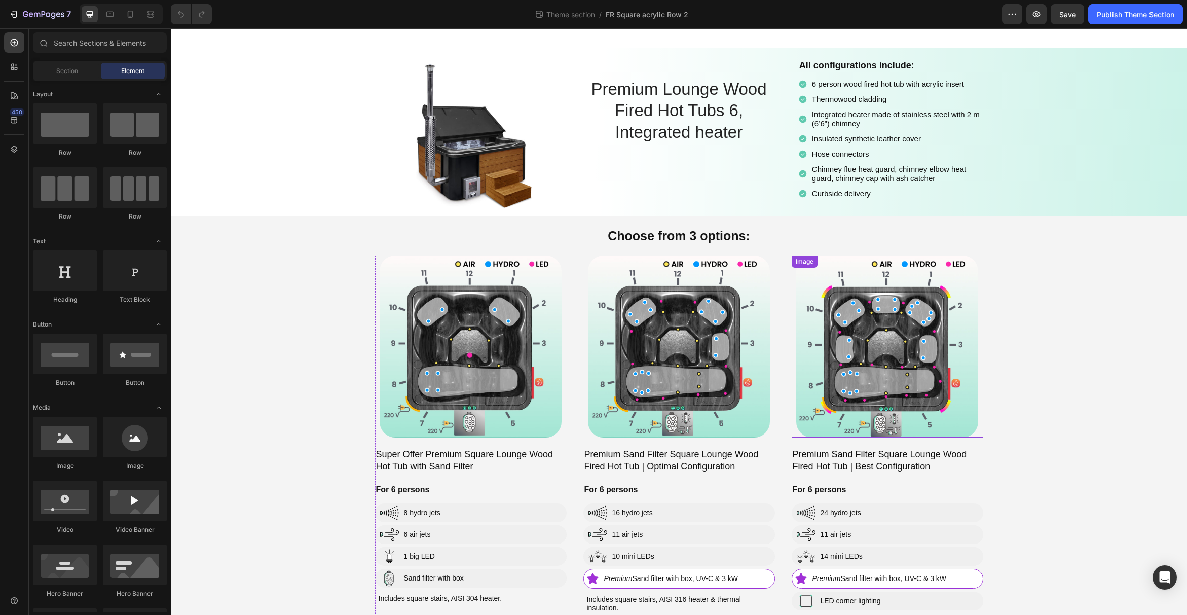
scroll to position [152, 0]
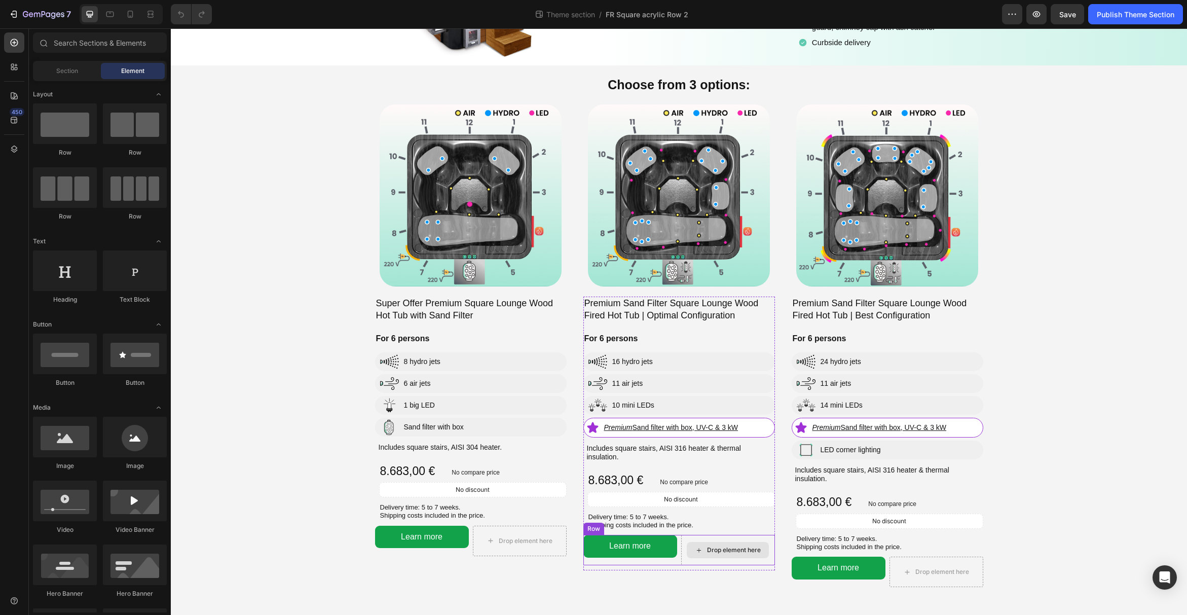
click at [744, 540] on div "Drop element here" at bounding box center [728, 550] width 94 height 30
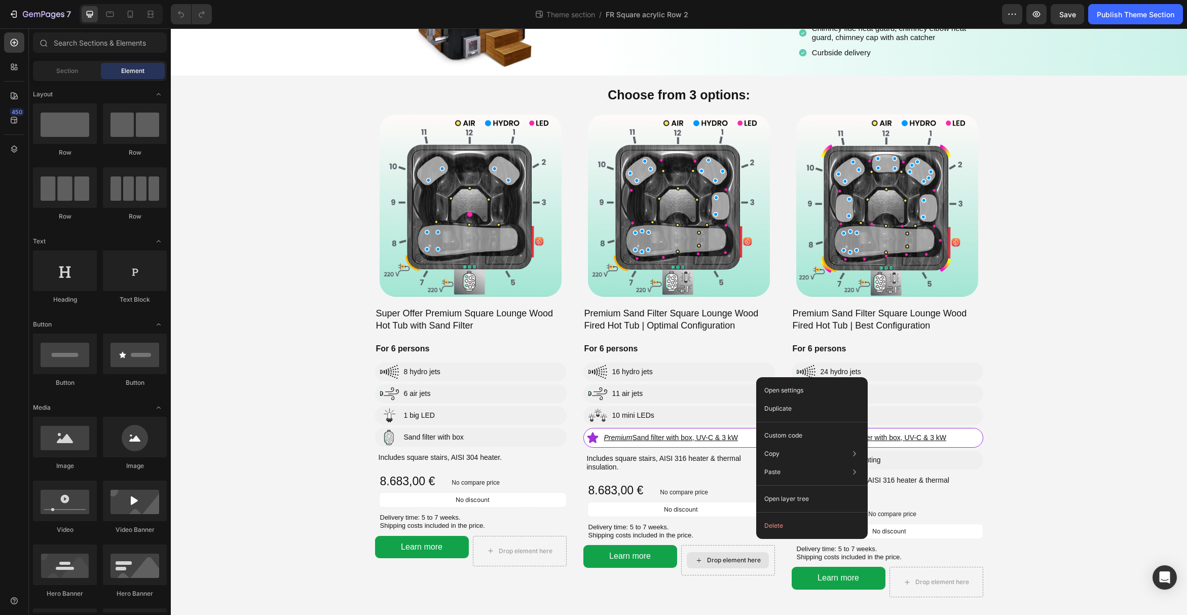
scroll to position [140, 0]
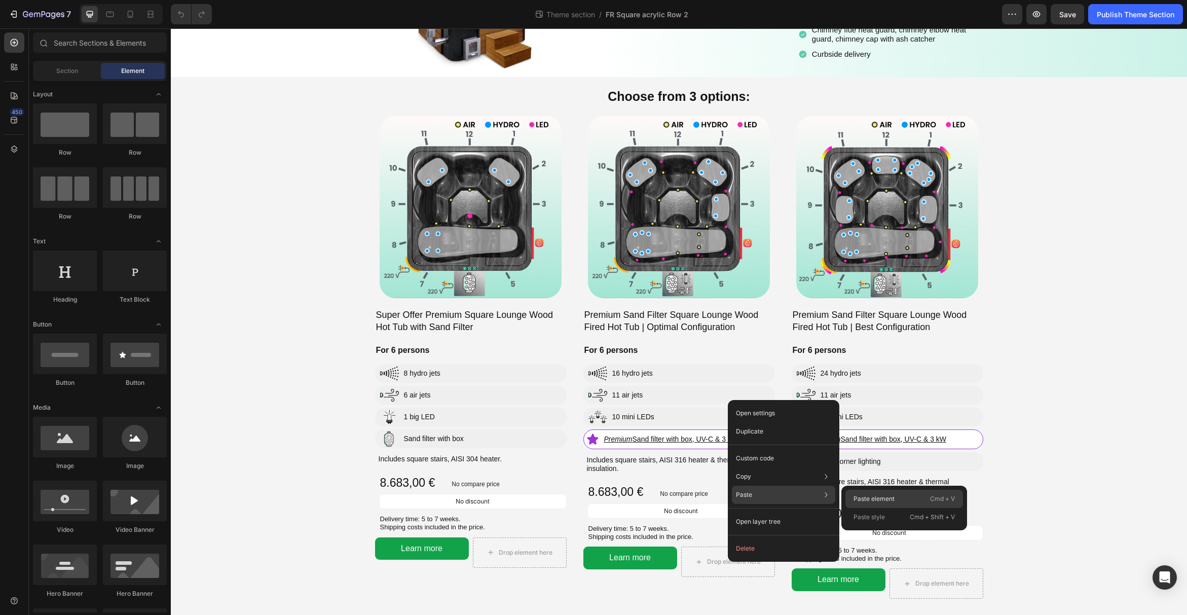
drag, startPoint x: 871, startPoint y: 500, endPoint x: 698, endPoint y: 475, distance: 174.6
click at [871, 500] on p "Paste element" at bounding box center [874, 498] width 41 height 9
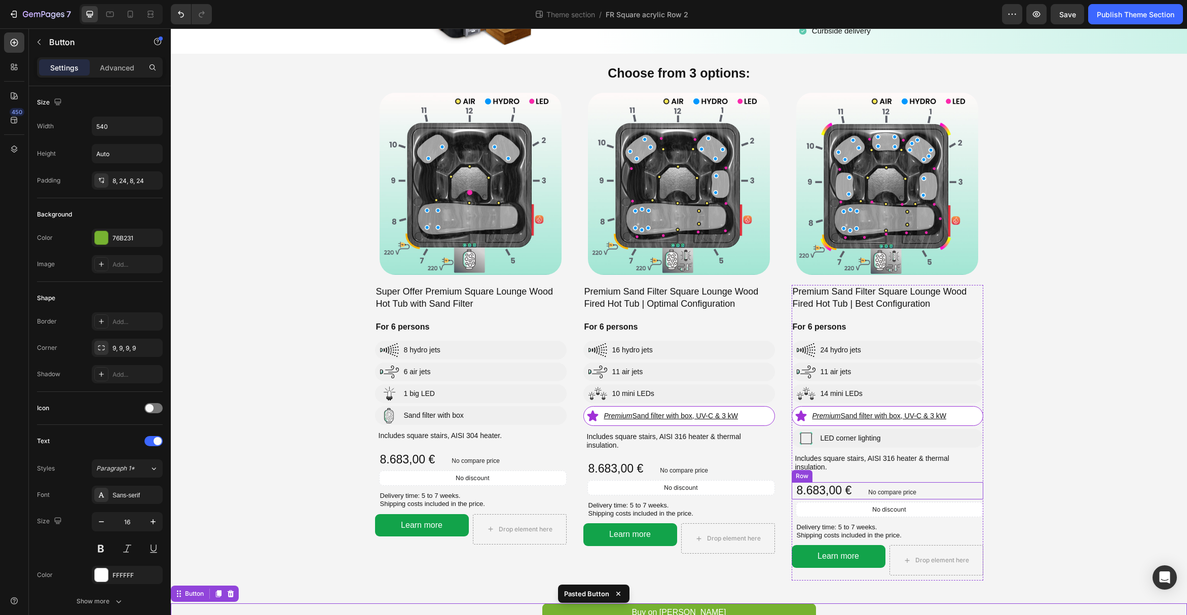
scroll to position [170, 0]
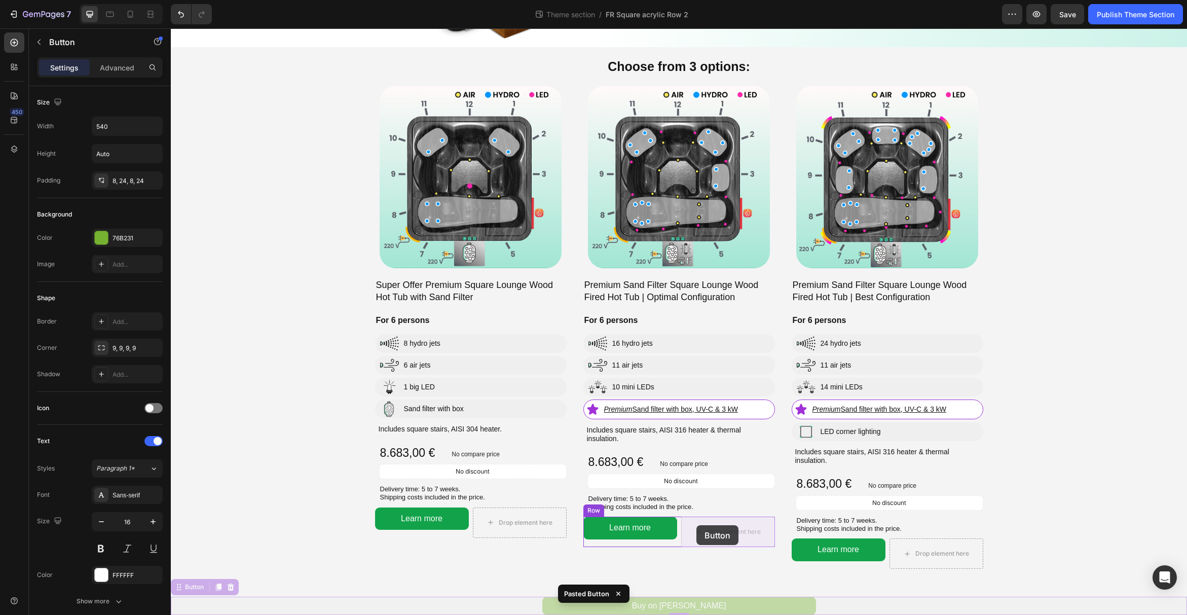
drag, startPoint x: 180, startPoint y: 588, endPoint x: 697, endPoint y: 525, distance: 519.9
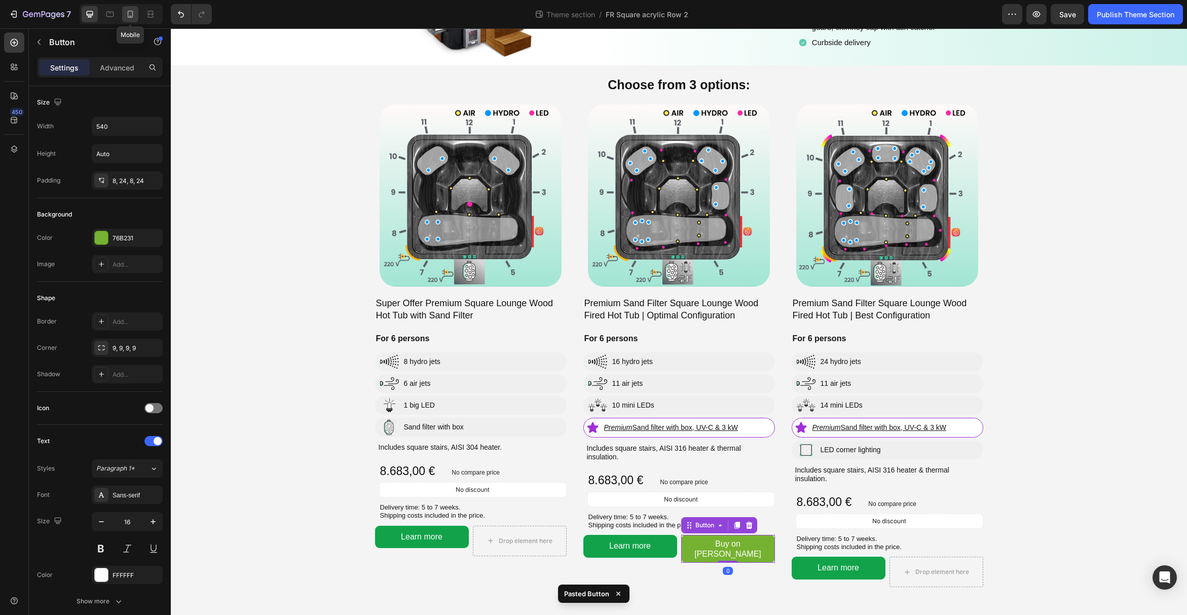
click at [136, 16] on div at bounding box center [130, 14] width 16 height 16
type input "14"
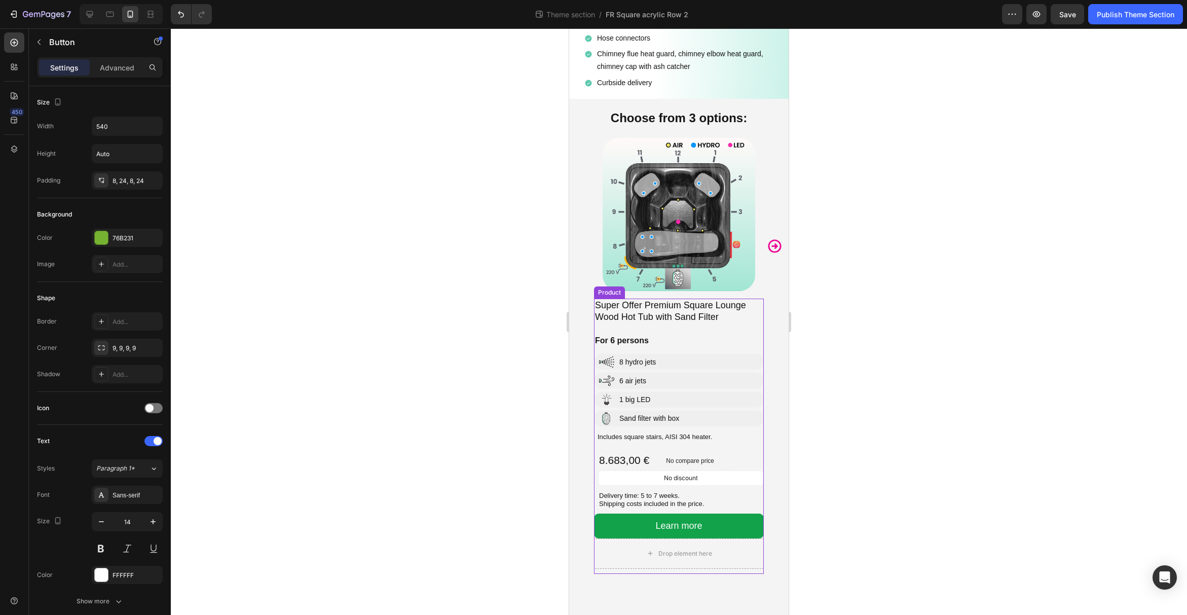
scroll to position [356, 0]
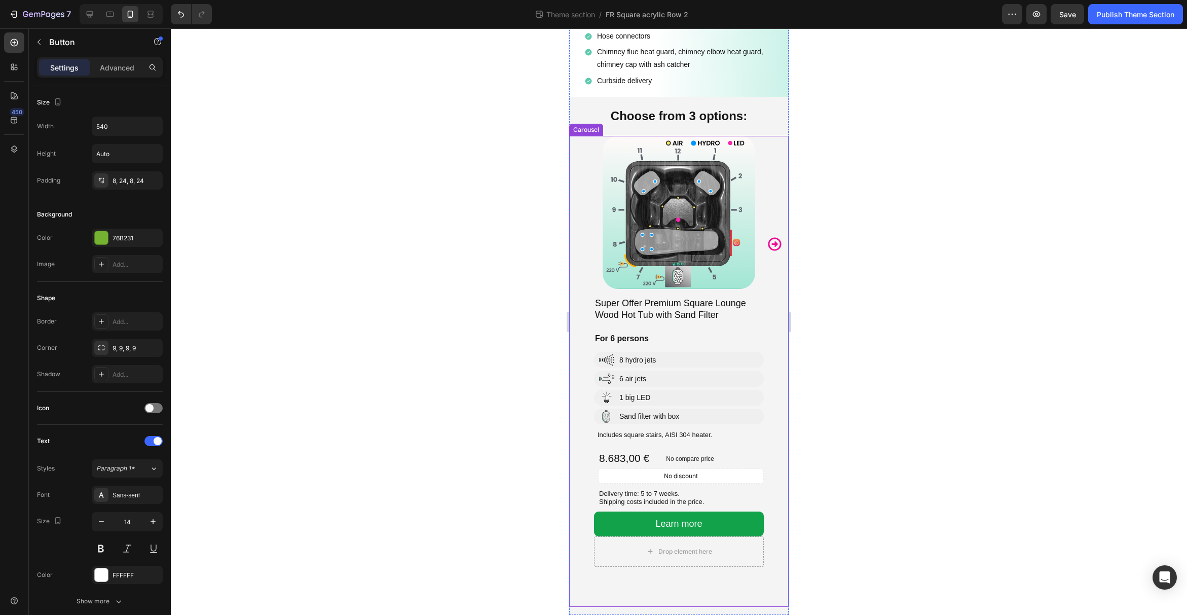
click at [773, 243] on icon "Carousel Next Arrow" at bounding box center [774, 243] width 13 height 13
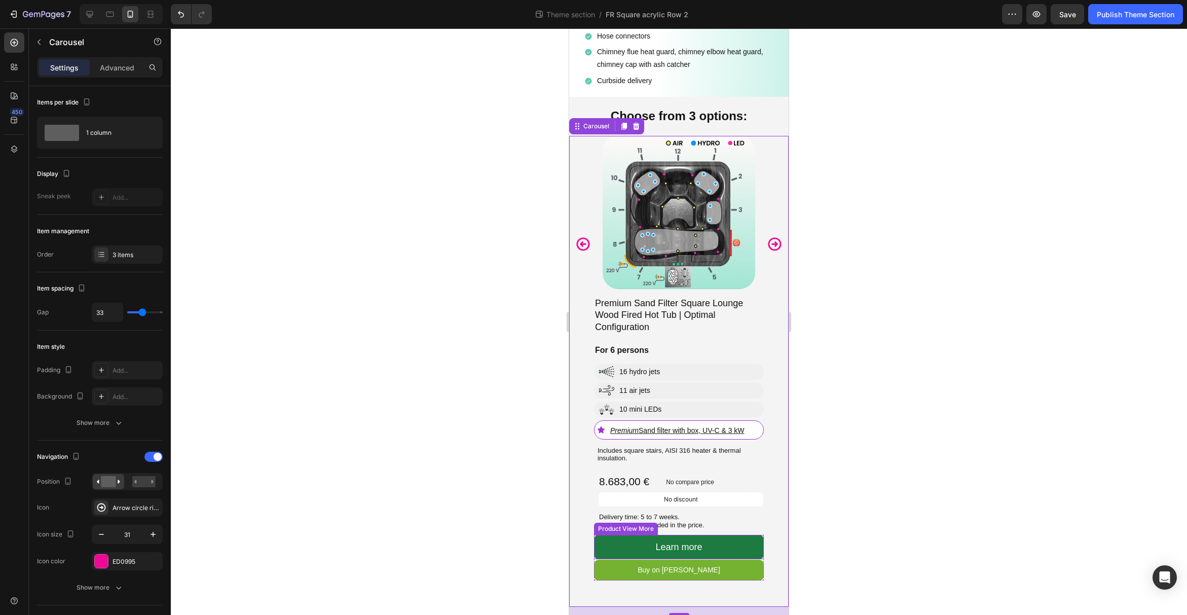
click at [731, 542] on button "Learn more" at bounding box center [679, 547] width 170 height 24
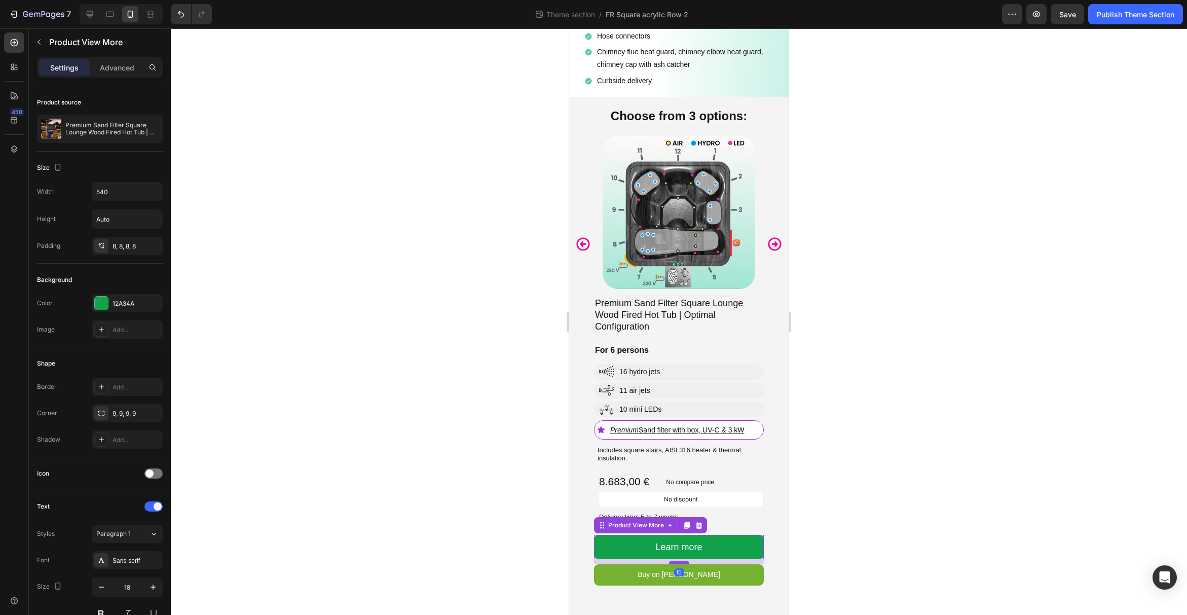
drag, startPoint x: 679, startPoint y: 558, endPoint x: 678, endPoint y: 563, distance: 5.2
click at [678, 563] on div at bounding box center [679, 562] width 20 height 3
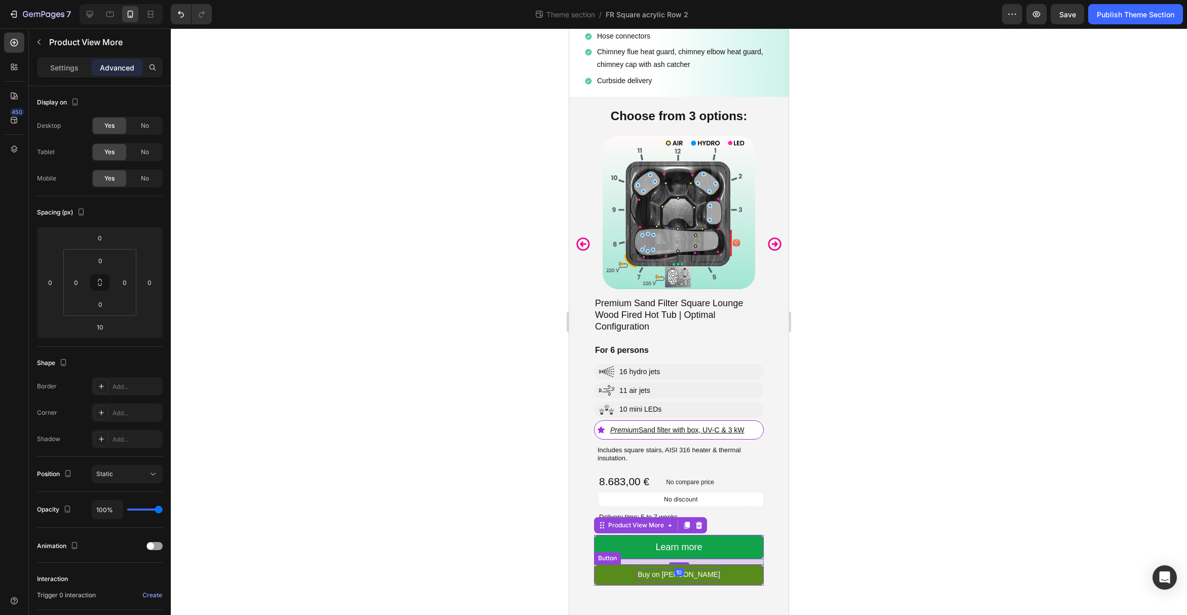
click at [697, 576] on p "Buy on [PERSON_NAME]" at bounding box center [679, 574] width 83 height 13
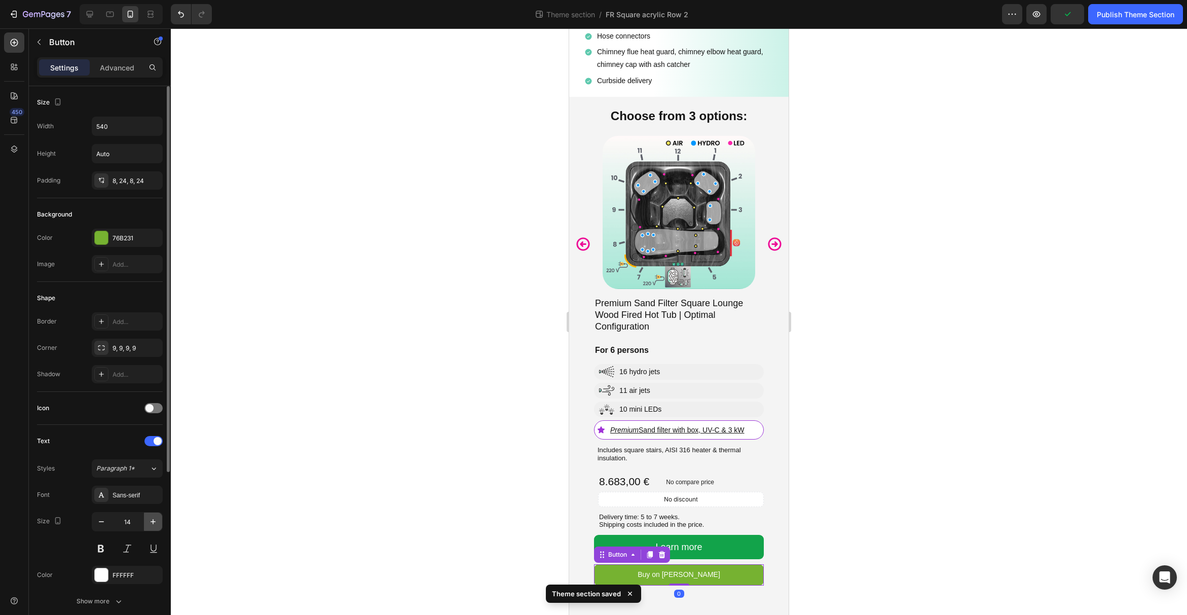
click at [153, 522] on icon "button" at bounding box center [153, 521] width 5 height 5
type input "18"
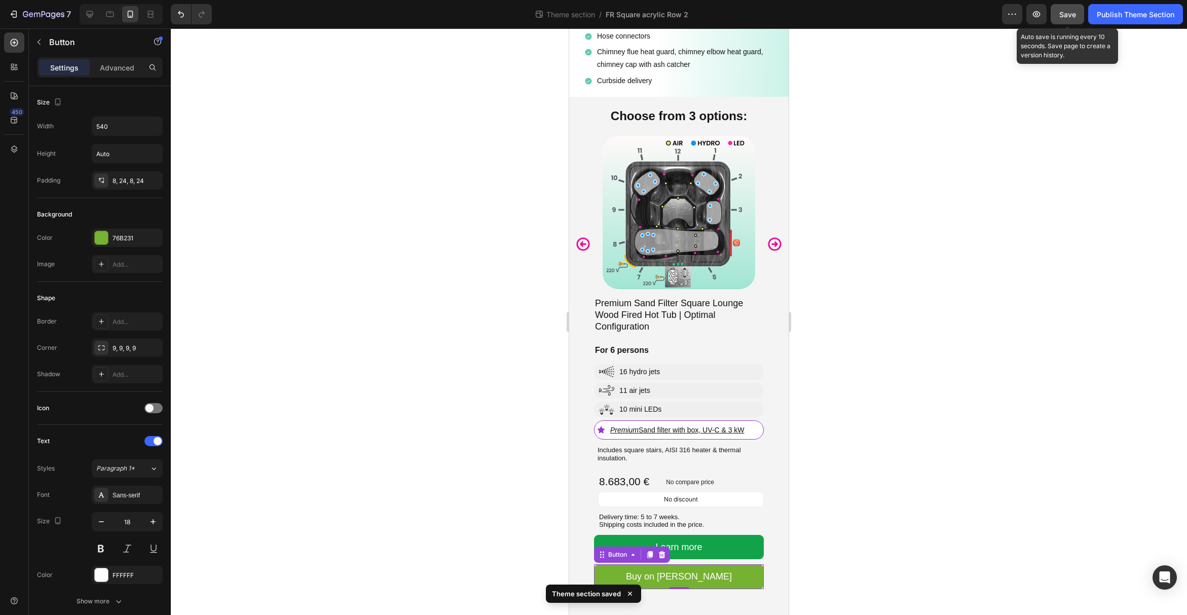
click at [1072, 14] on span "Save" at bounding box center [1067, 14] width 17 height 9
click at [1107, 15] on div "Publish Theme Section" at bounding box center [1136, 14] width 78 height 11
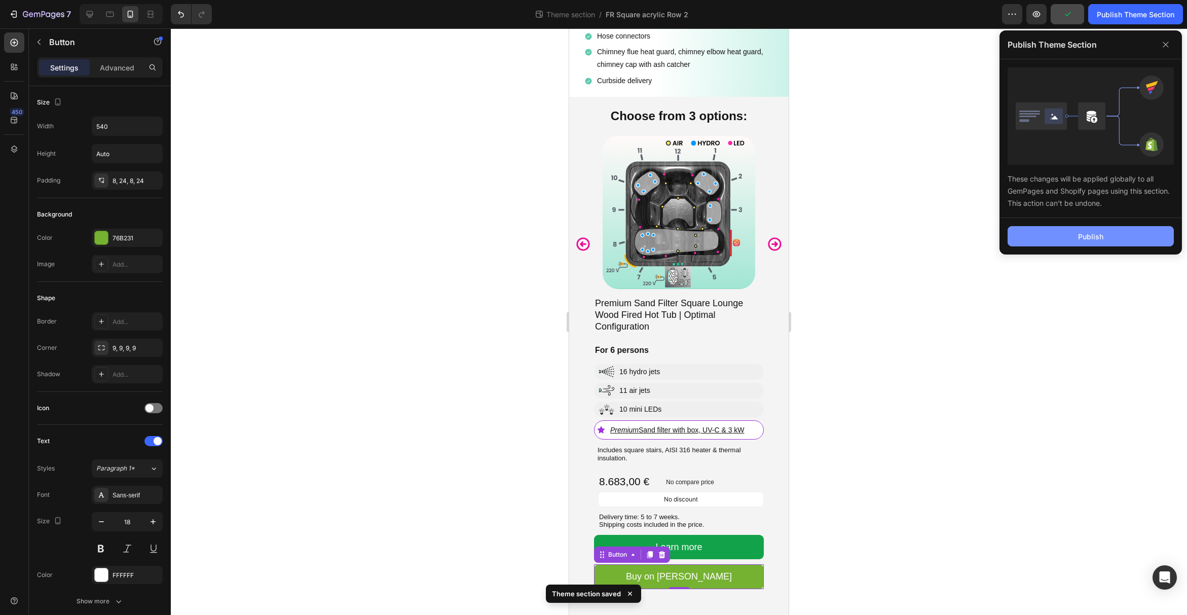
click at [1090, 239] on div "Publish" at bounding box center [1090, 236] width 25 height 11
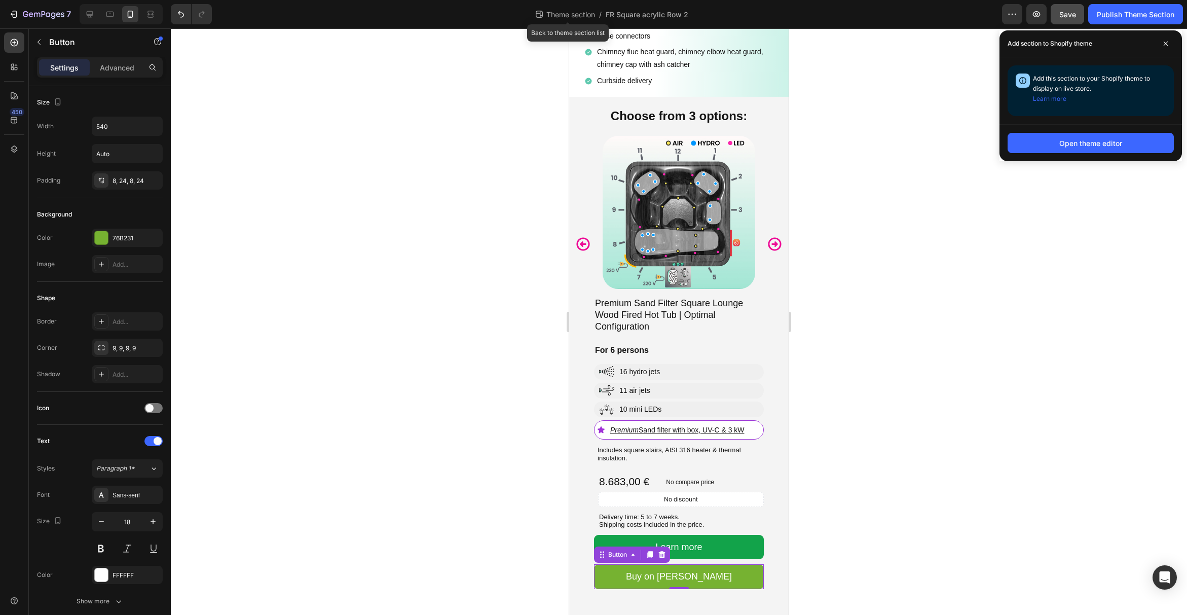
click at [557, 18] on span "Theme section" at bounding box center [570, 14] width 53 height 11
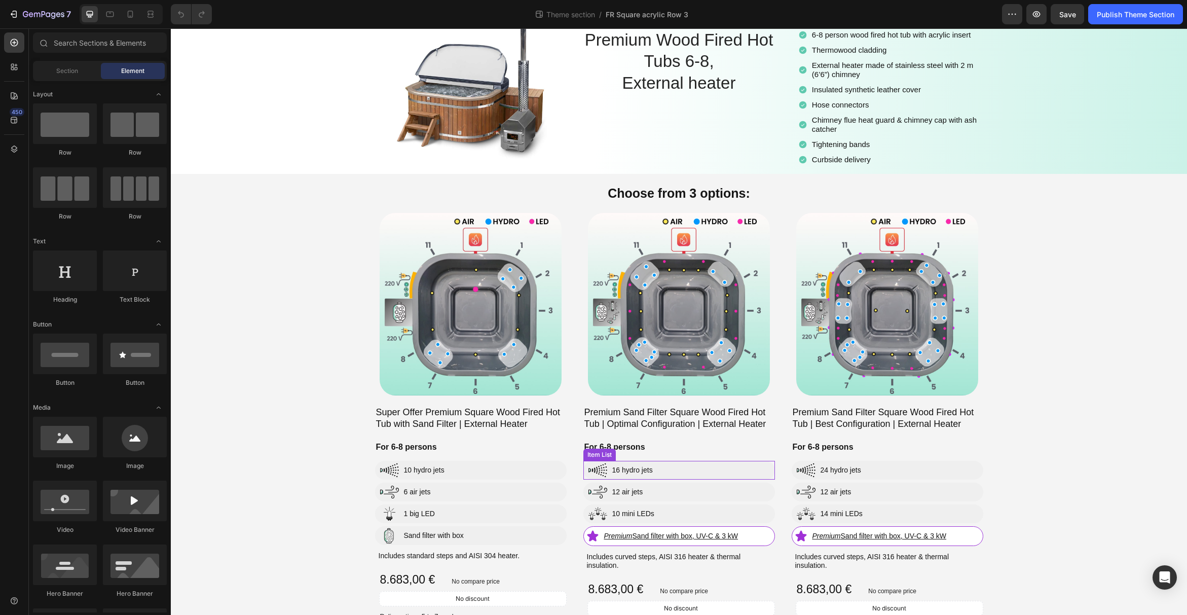
scroll to position [137, 0]
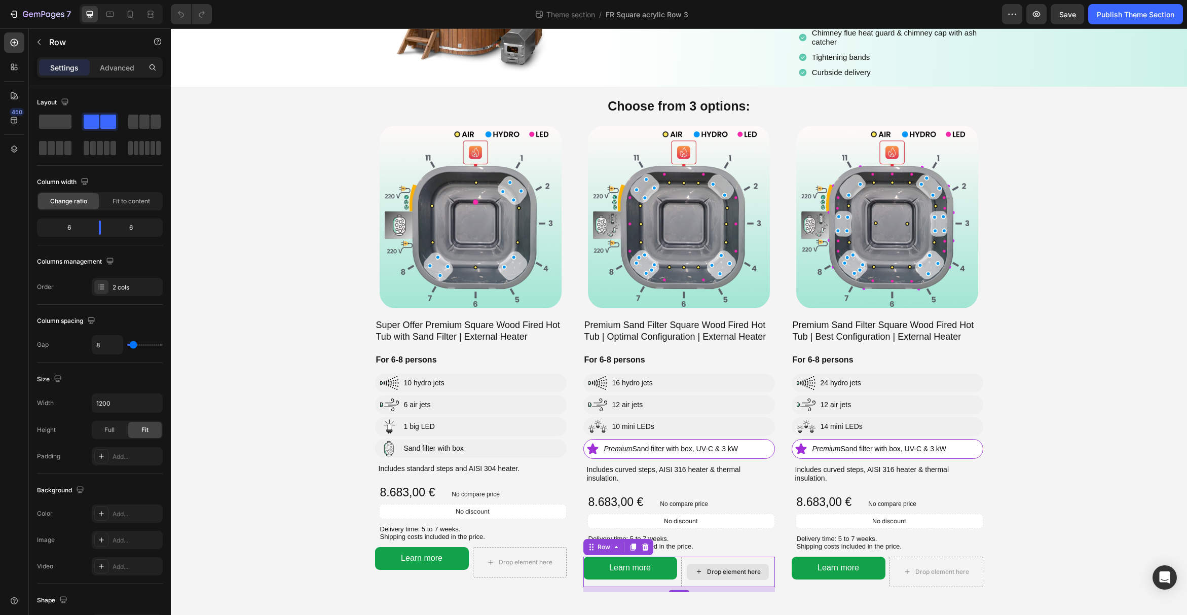
click at [746, 560] on div "Drop element here" at bounding box center [728, 572] width 94 height 30
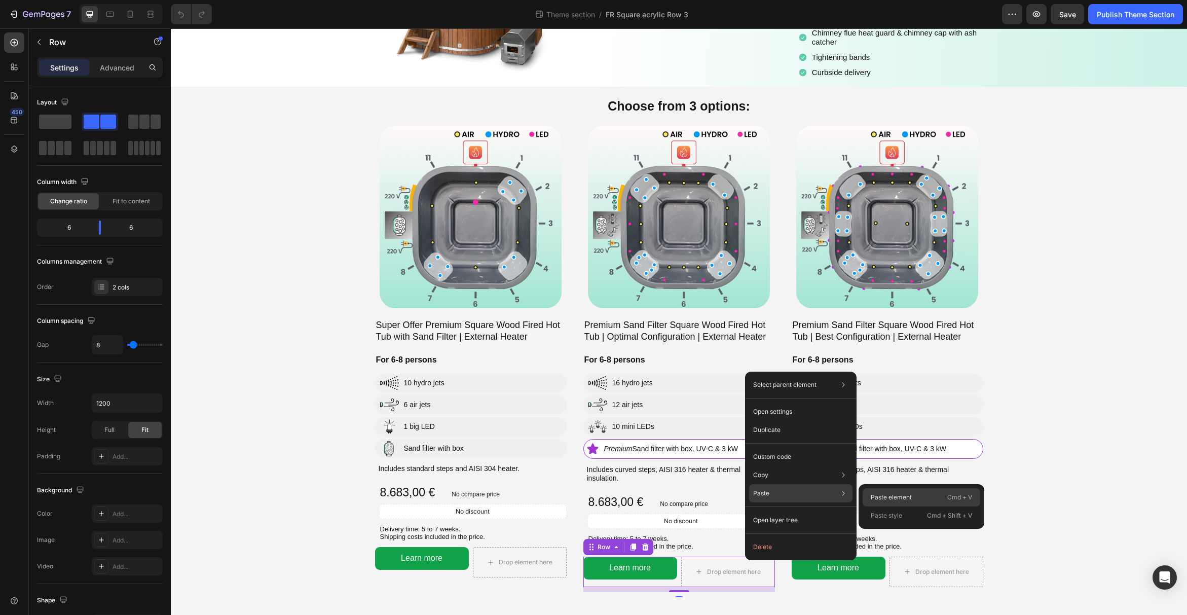
click at [880, 501] on p "Paste element" at bounding box center [891, 497] width 41 height 9
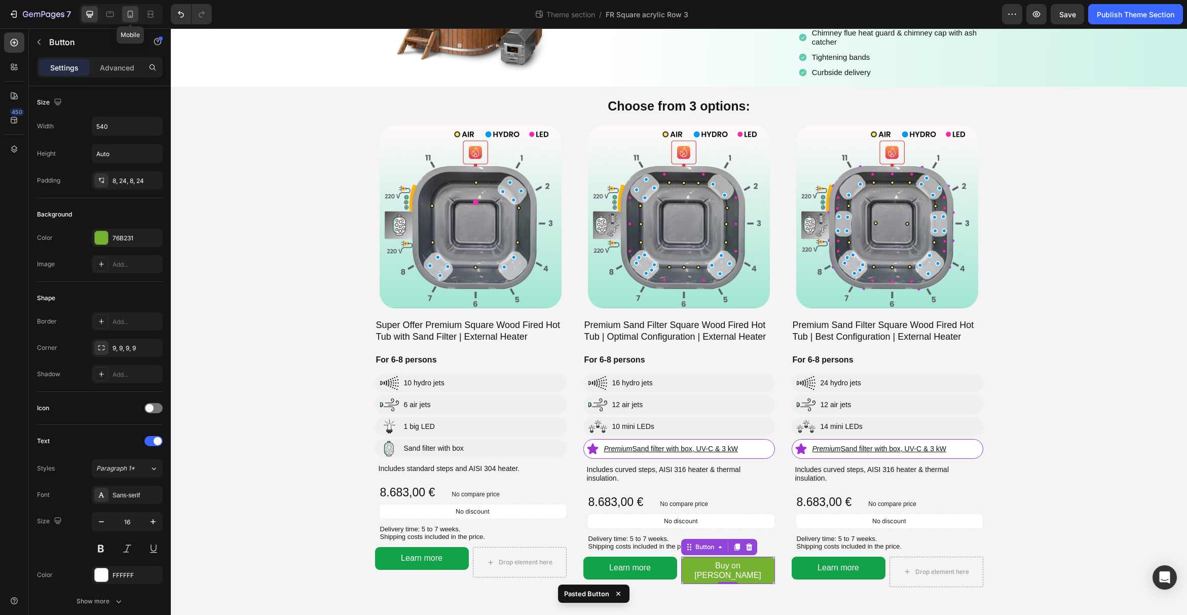
click at [131, 15] on icon at bounding box center [130, 14] width 10 height 10
type input "14"
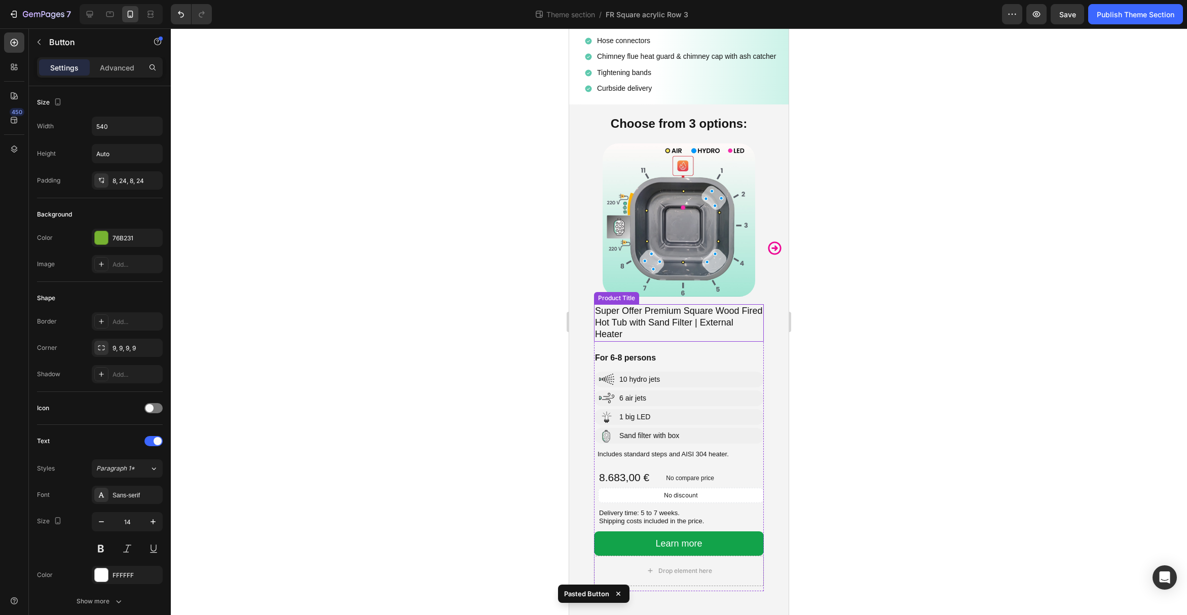
scroll to position [337, 0]
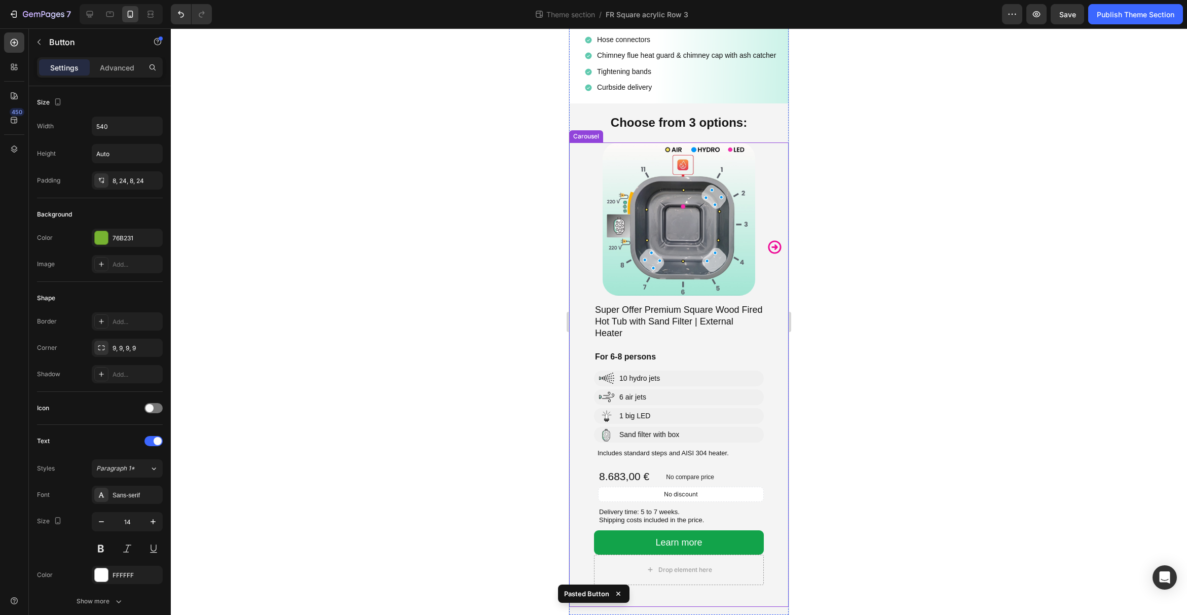
click at [776, 251] on icon "Carousel Next Arrow" at bounding box center [775, 247] width 16 height 16
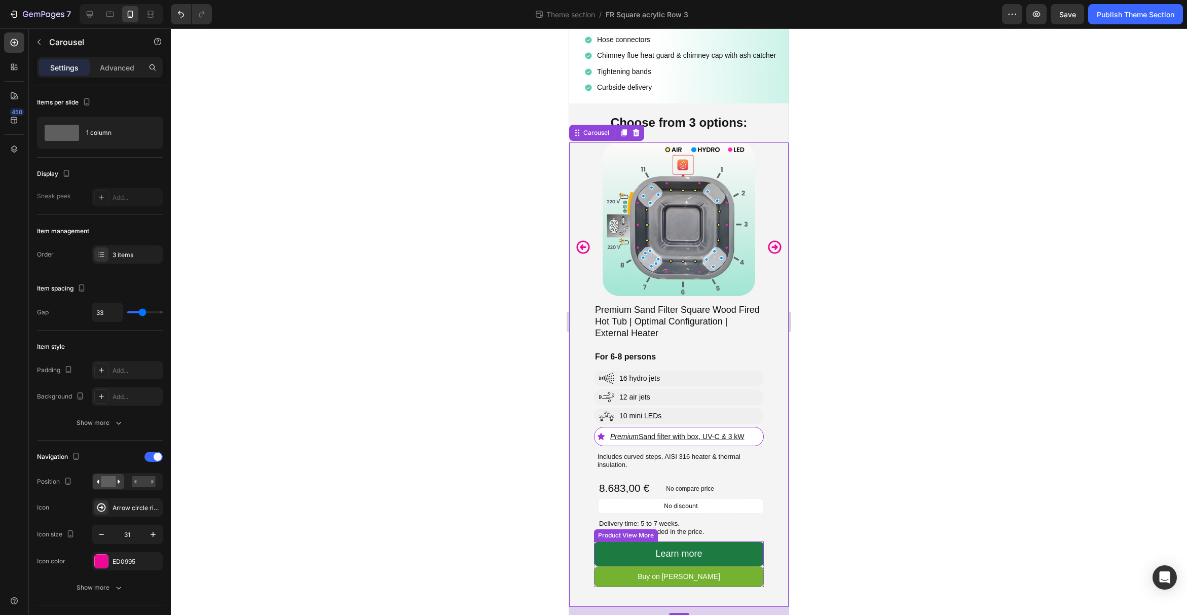
click at [734, 548] on button "Learn more" at bounding box center [679, 553] width 170 height 24
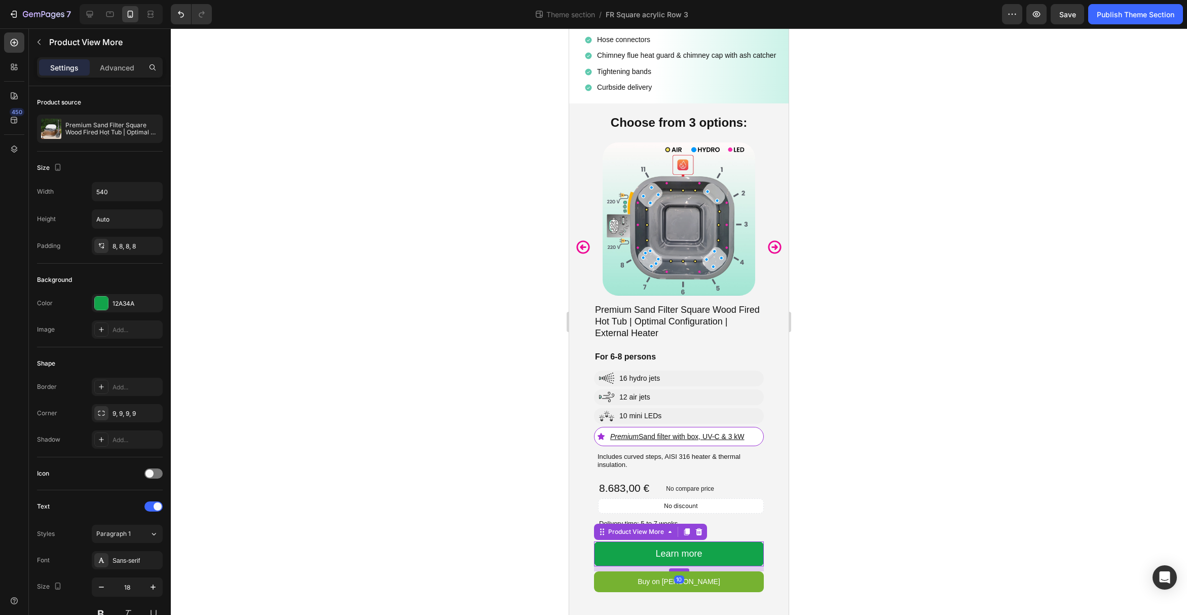
drag, startPoint x: 679, startPoint y: 564, endPoint x: 679, endPoint y: 569, distance: 5.1
click at [679, 569] on div at bounding box center [679, 569] width 20 height 3
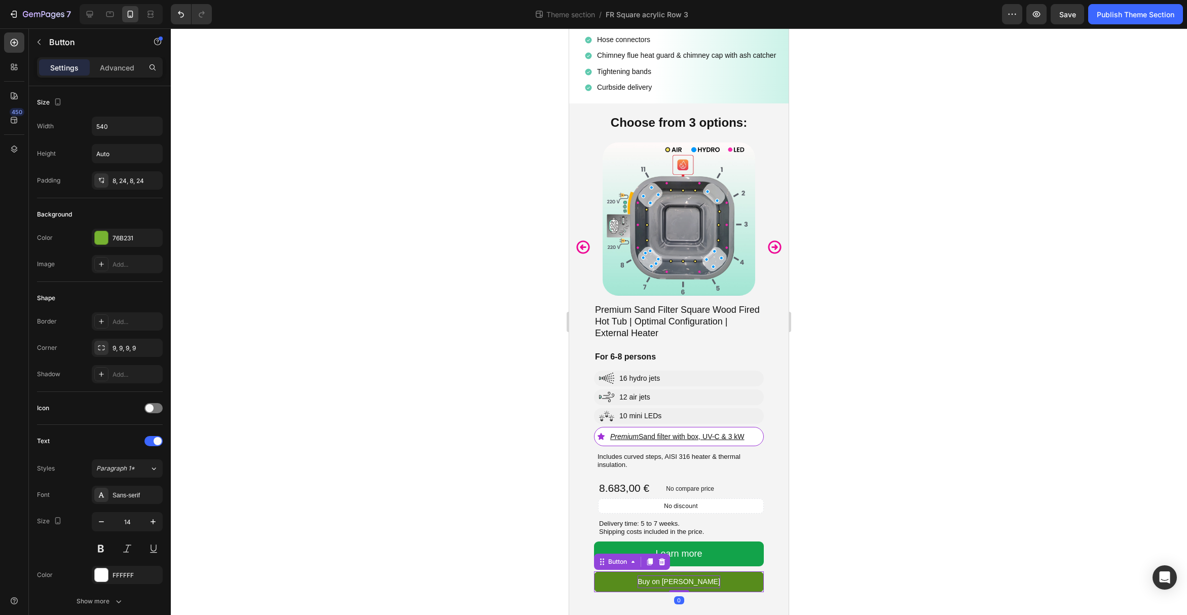
click at [709, 583] on p "Buy on [PERSON_NAME]" at bounding box center [679, 581] width 83 height 13
click at [158, 519] on icon "button" at bounding box center [153, 522] width 10 height 10
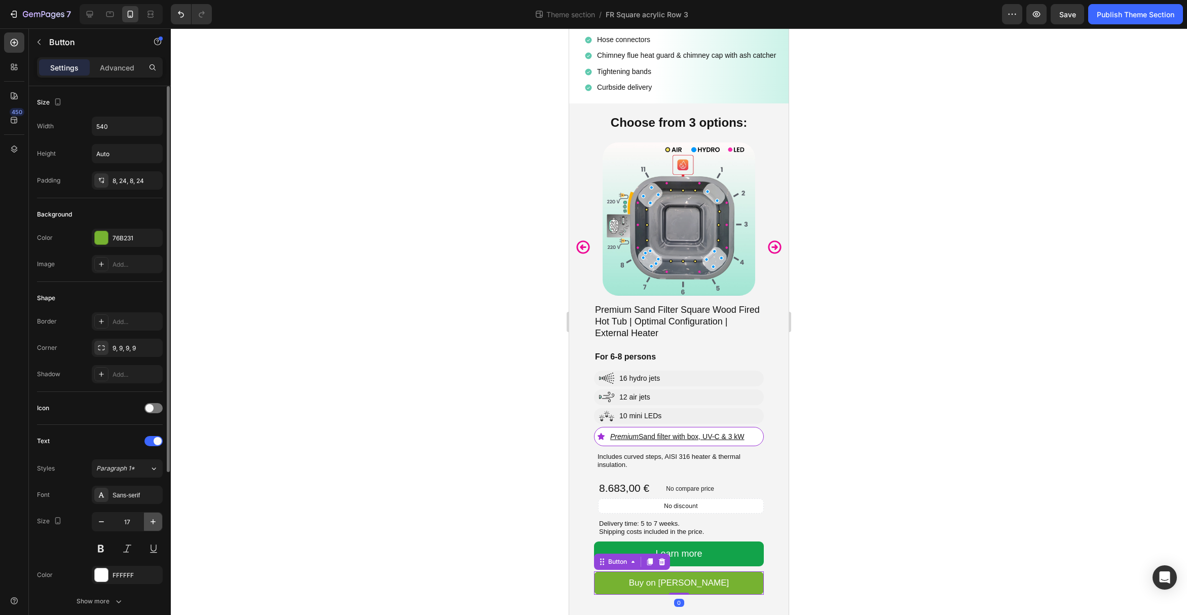
click at [158, 519] on icon "button" at bounding box center [153, 522] width 10 height 10
type input "18"
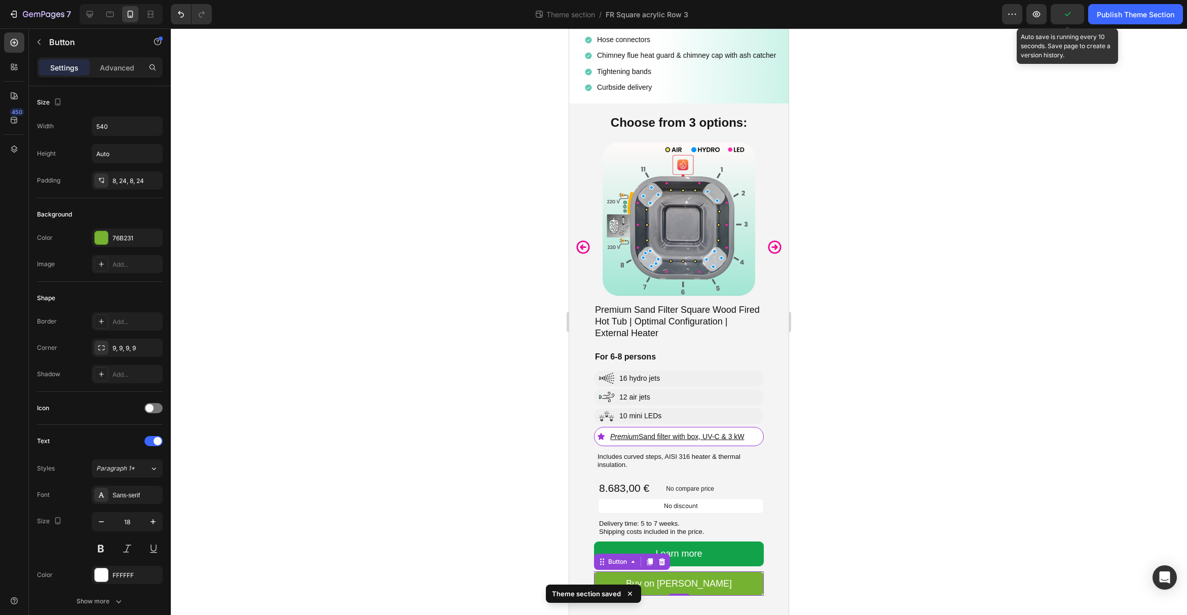
click at [1066, 18] on icon "button" at bounding box center [1068, 14] width 10 height 10
click at [1114, 12] on div "Publish Theme Section" at bounding box center [1136, 14] width 78 height 11
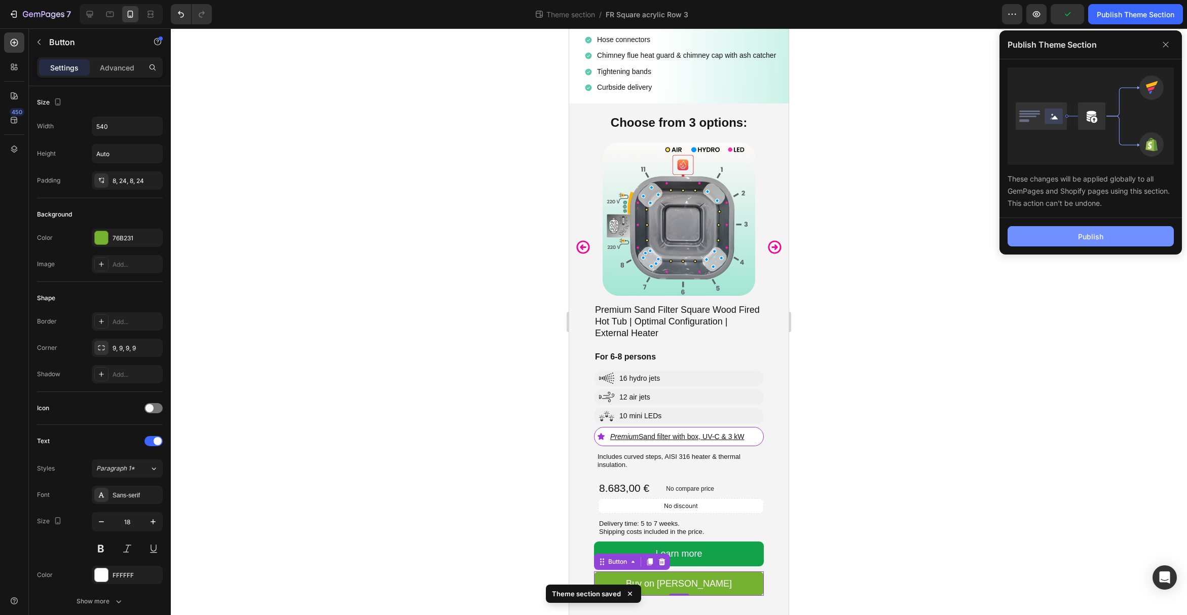
click at [1100, 233] on div "Publish" at bounding box center [1090, 236] width 25 height 11
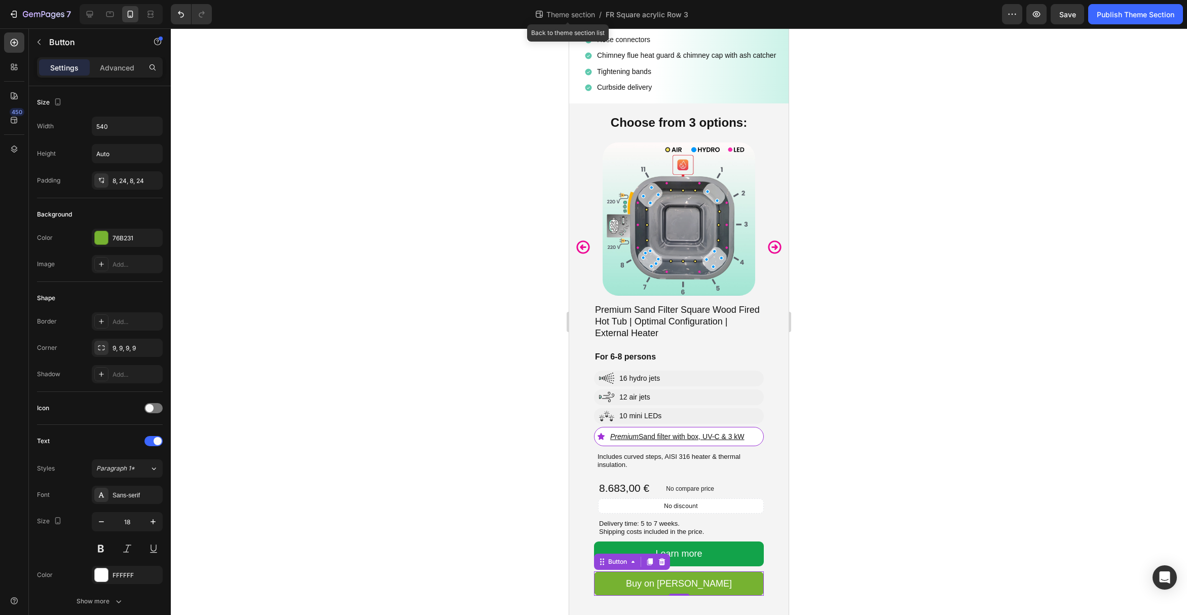
click at [569, 17] on span "Theme section" at bounding box center [570, 14] width 53 height 11
